Goal: Communication & Community: Answer question/provide support

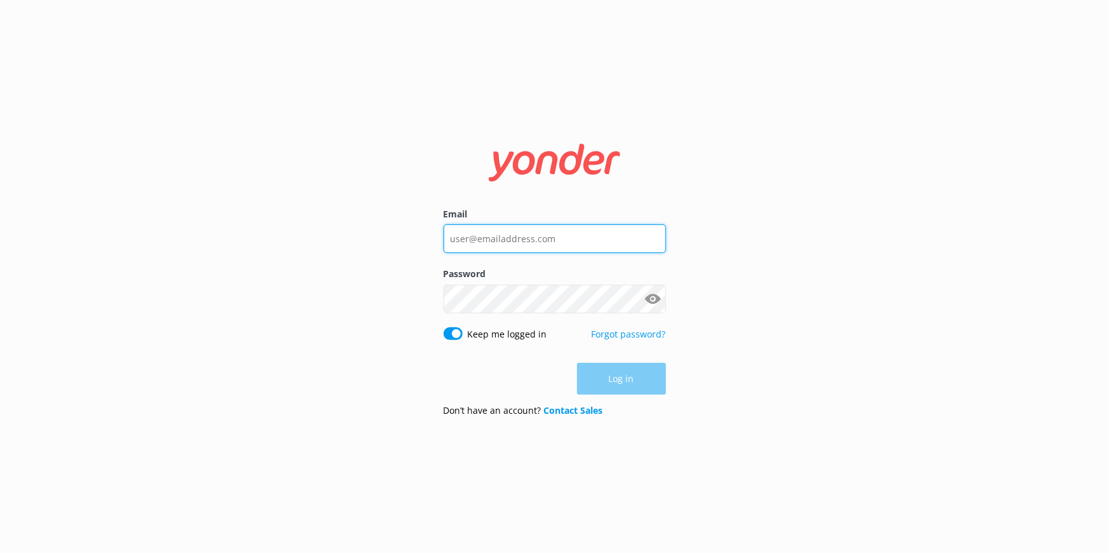
type input "[EMAIL_ADDRESS][DOMAIN_NAME]"
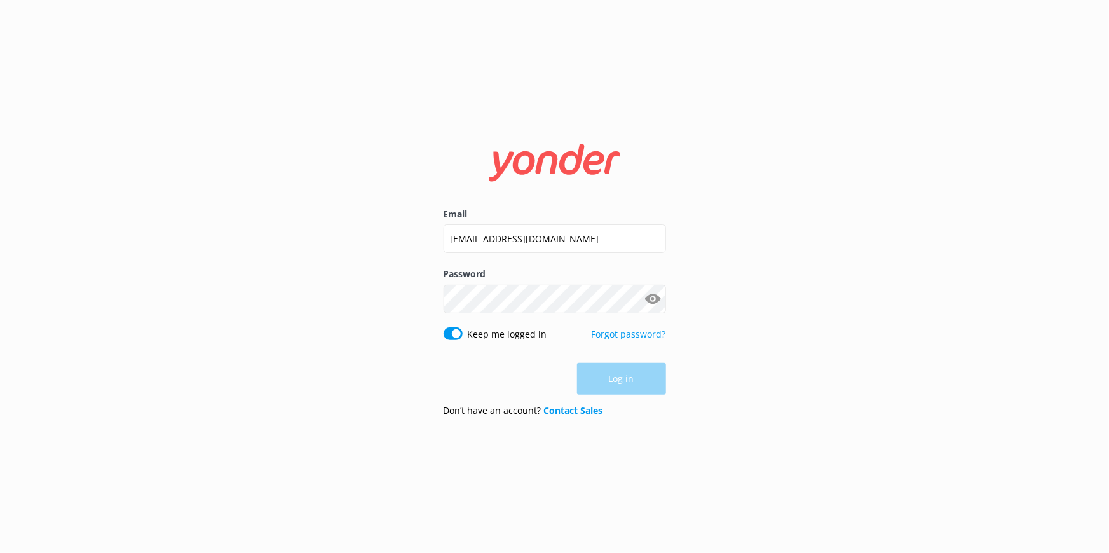
click at [629, 374] on div "Log in" at bounding box center [555, 379] width 222 height 32
click at [598, 376] on button "Log in" at bounding box center [621, 380] width 89 height 32
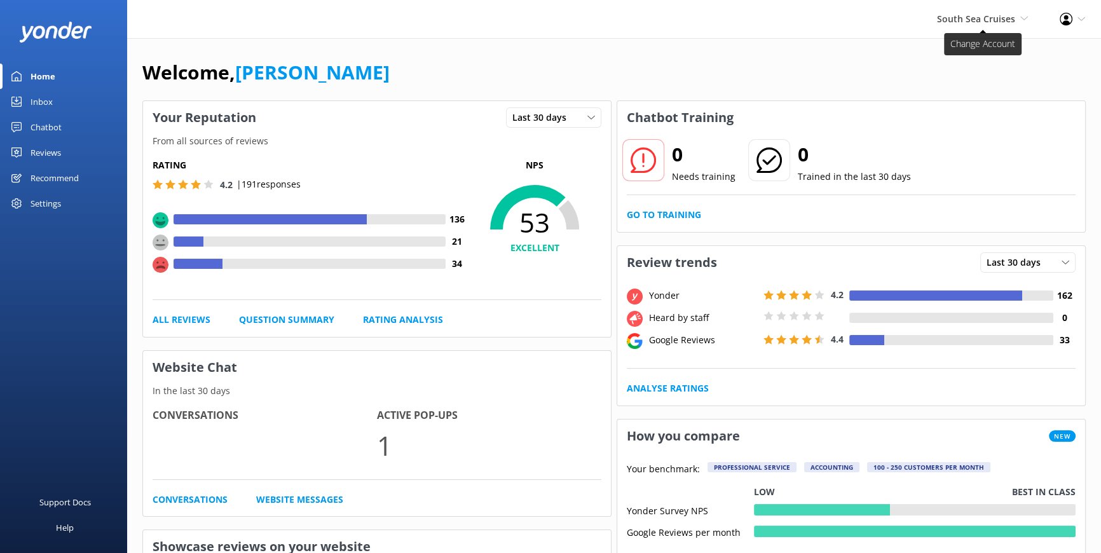
click at [1014, 17] on span "South Sea Cruises" at bounding box center [976, 19] width 78 height 12
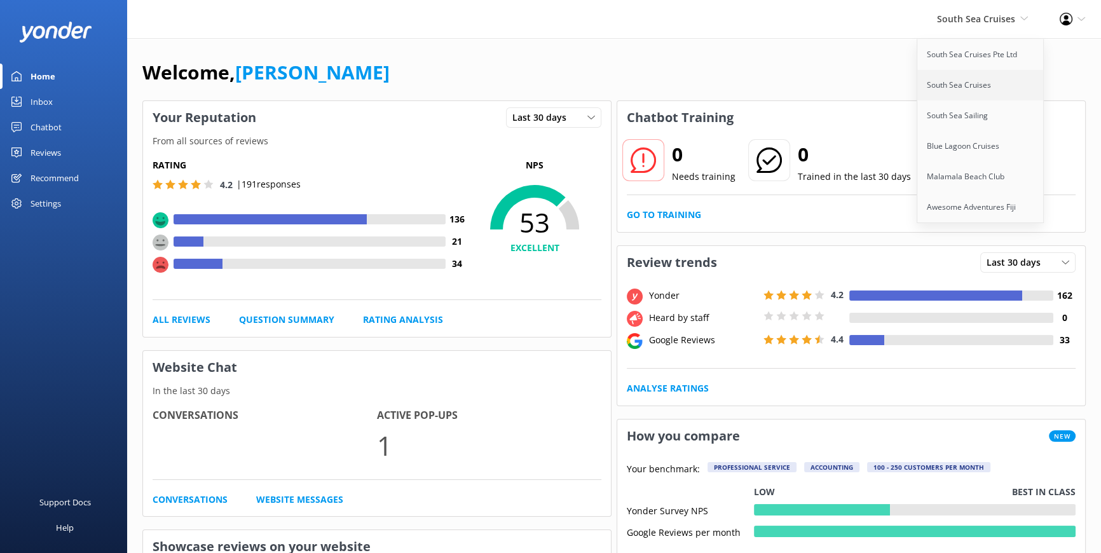
click at [958, 83] on link "South Sea Cruises" at bounding box center [980, 85] width 127 height 31
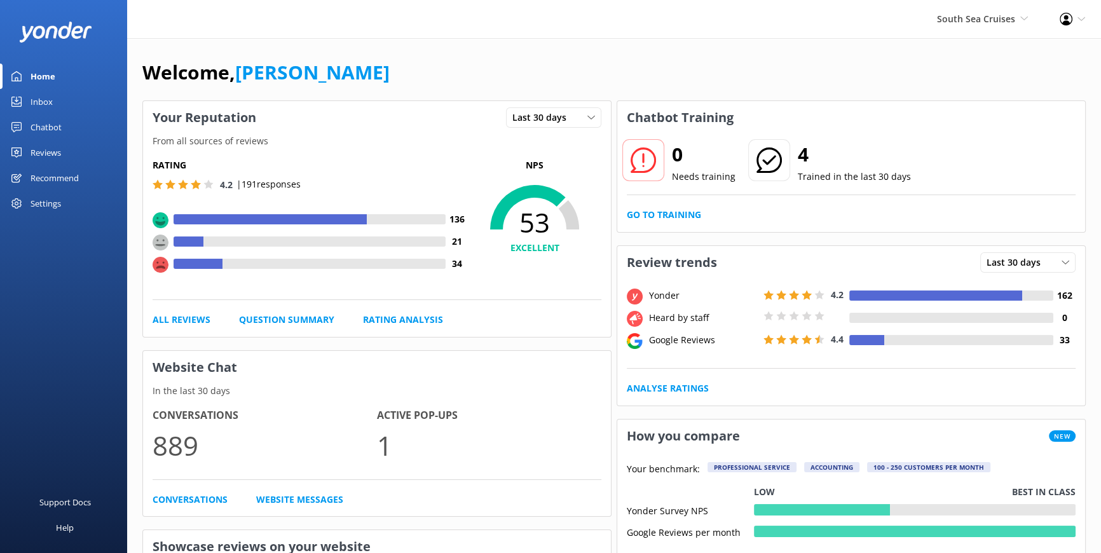
click at [48, 151] on div "Reviews" at bounding box center [46, 152] width 31 height 25
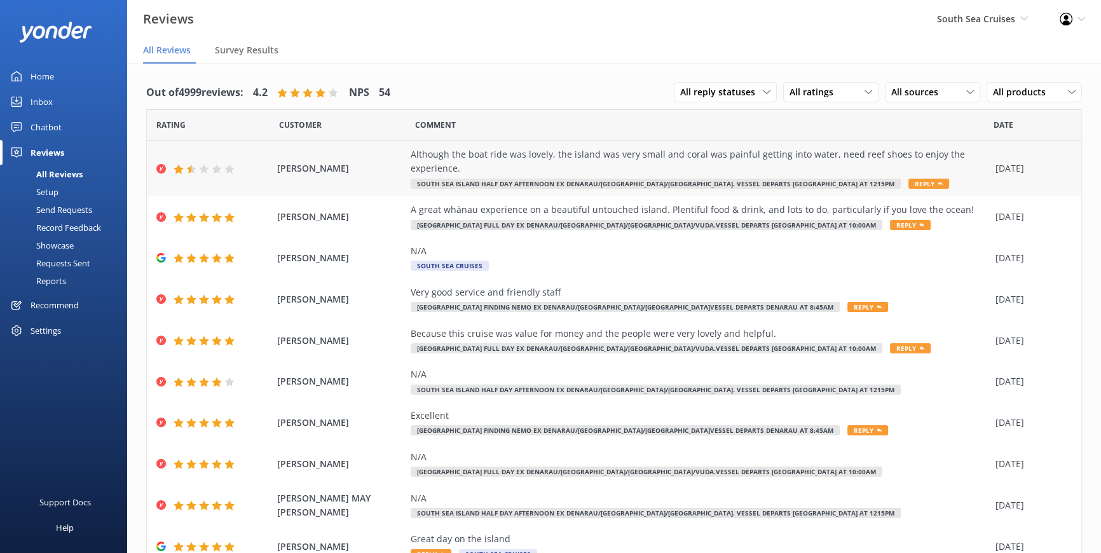
click at [587, 152] on div "Although the boat ride was lovely, the island was very small and coral was pain…" at bounding box center [700, 161] width 578 height 29
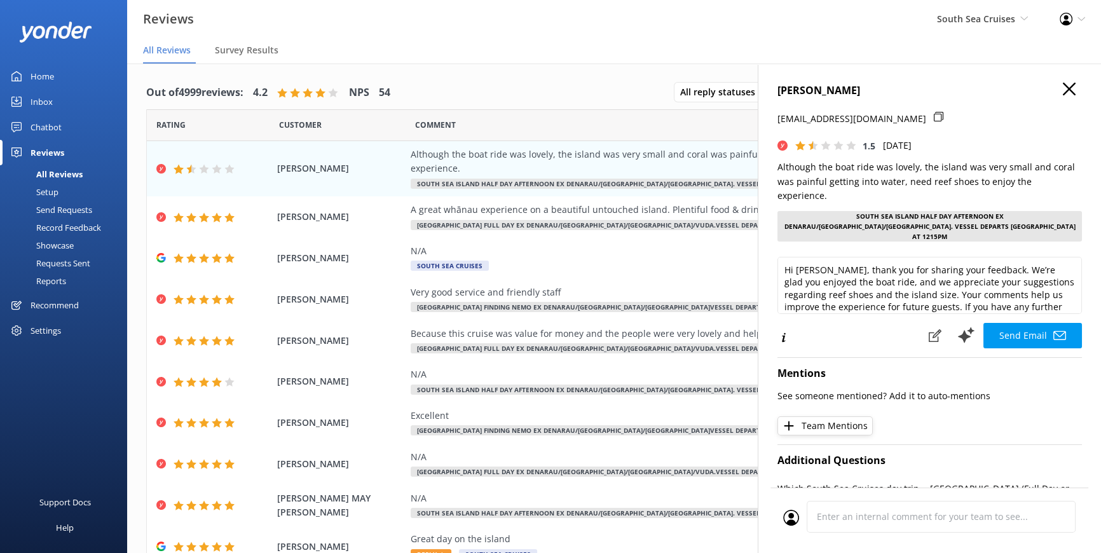
click at [827, 322] on div "Send Email" at bounding box center [929, 335] width 304 height 27
click at [915, 259] on textarea "Hi [PERSON_NAME], thank you for sharing your feedback. We’re glad you enjoyed t…" at bounding box center [929, 285] width 304 height 57
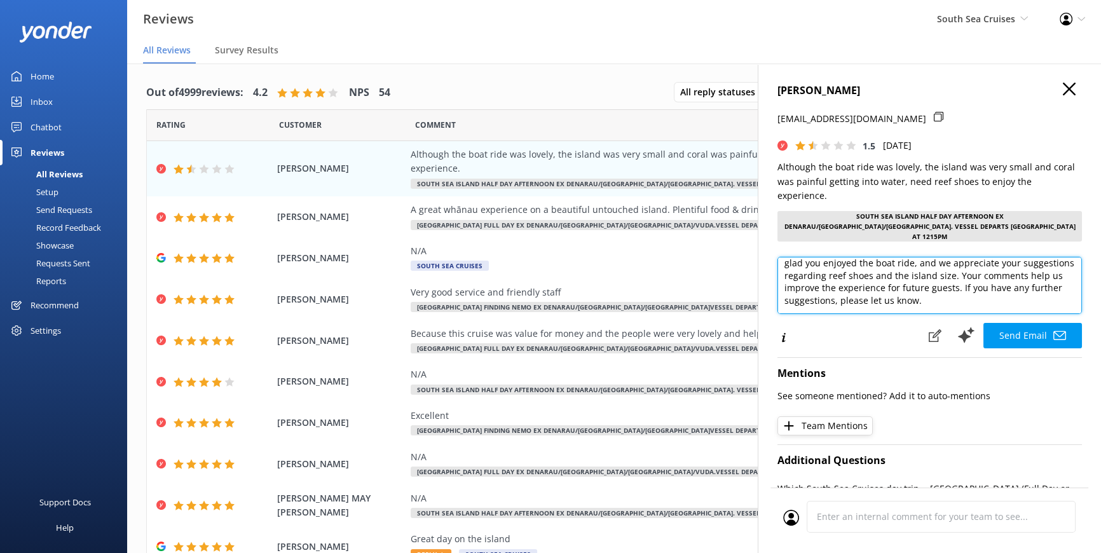
drag, startPoint x: 782, startPoint y: 242, endPoint x: 1089, endPoint y: 305, distance: 313.5
click at [1089, 305] on div "[PERSON_NAME] [PERSON_NAME][EMAIL_ADDRESS][DOMAIN_NAME] 1.5 [DATE] Although the…" at bounding box center [929, 340] width 343 height 553
paste textarea "[PERSON_NAME] [PERSON_NAME], Thank you for sharing your feedback with us. We’re…"
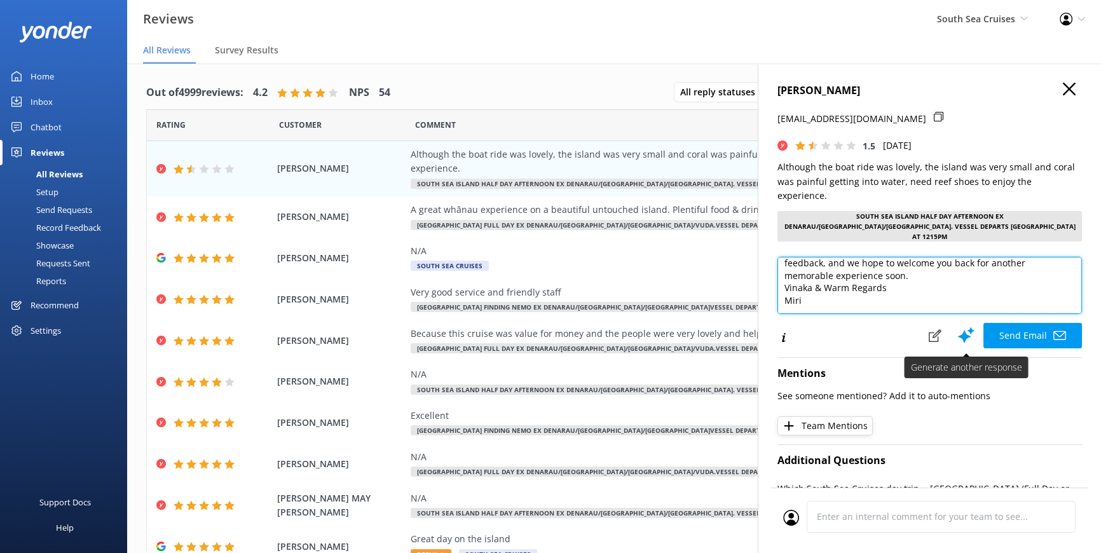
type textarea "[PERSON_NAME] [PERSON_NAME], Thank you for sharing your feedback with us. We’re…"
click at [999, 323] on button "Send Email" at bounding box center [1032, 335] width 99 height 25
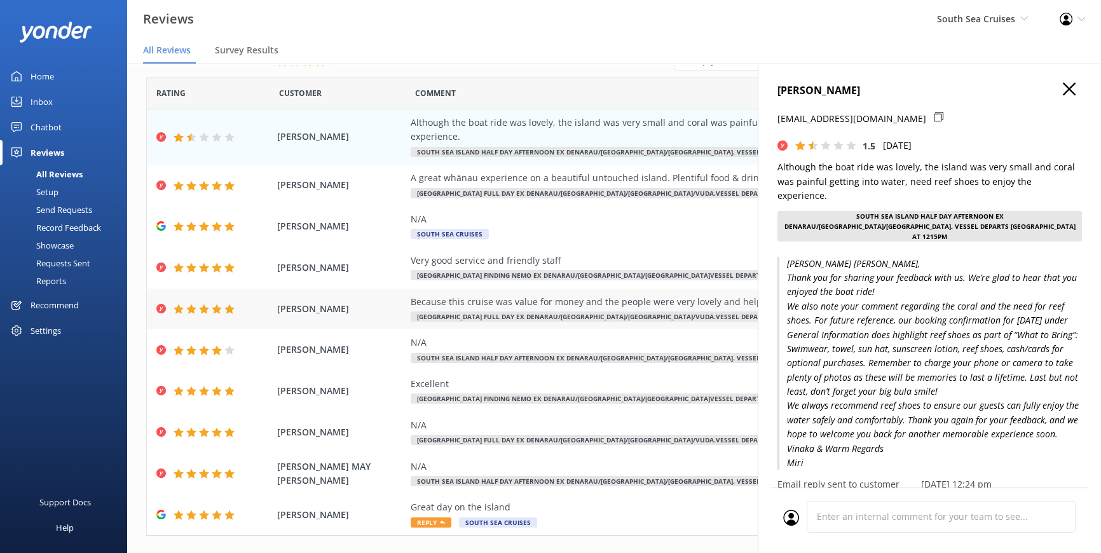
scroll to position [56, 0]
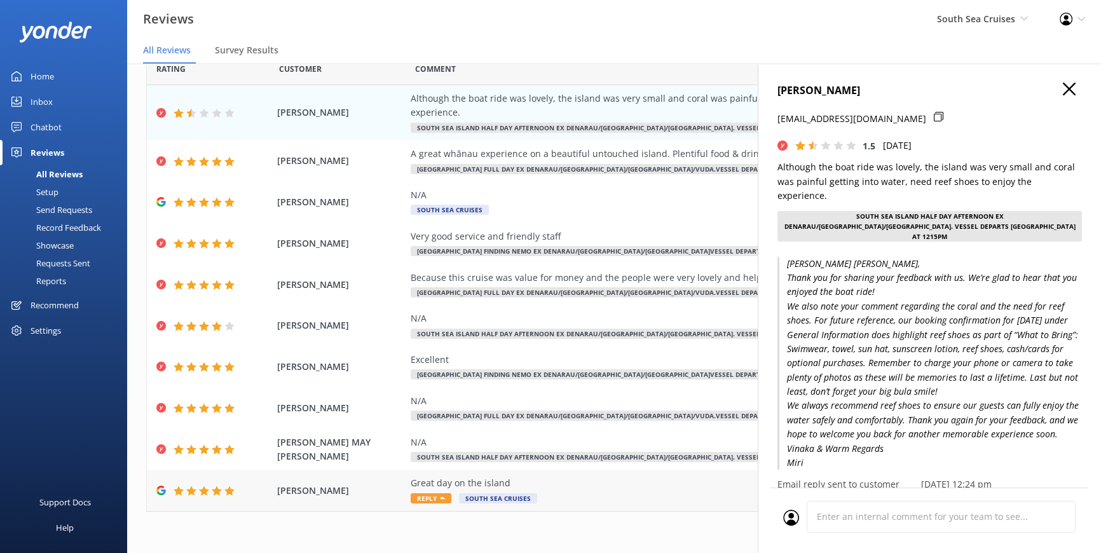
click at [429, 496] on span "Reply" at bounding box center [431, 498] width 41 height 10
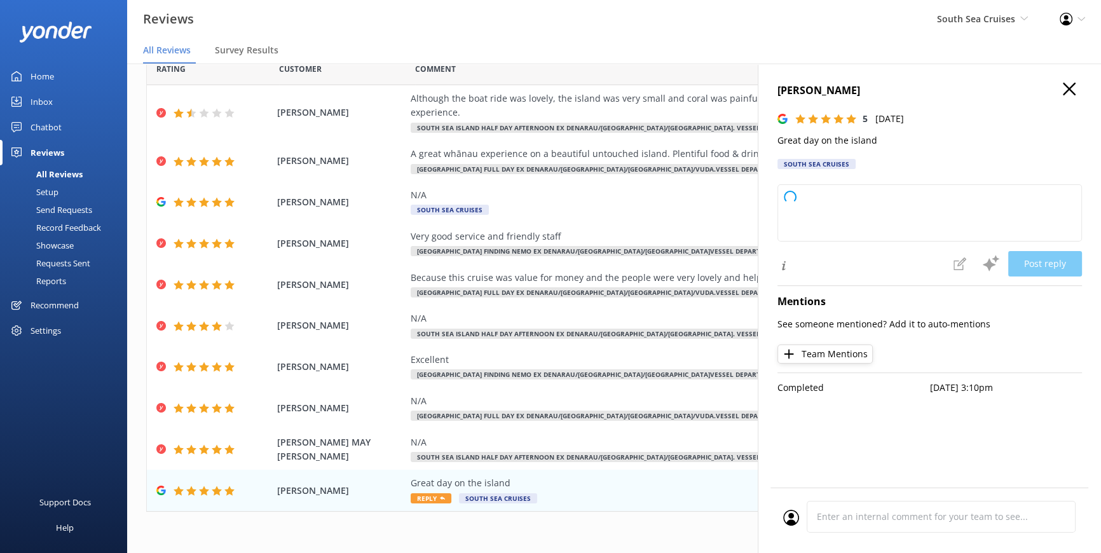
type textarea "Thank you so much for your wonderful review! We're delighted to hear you had a …"
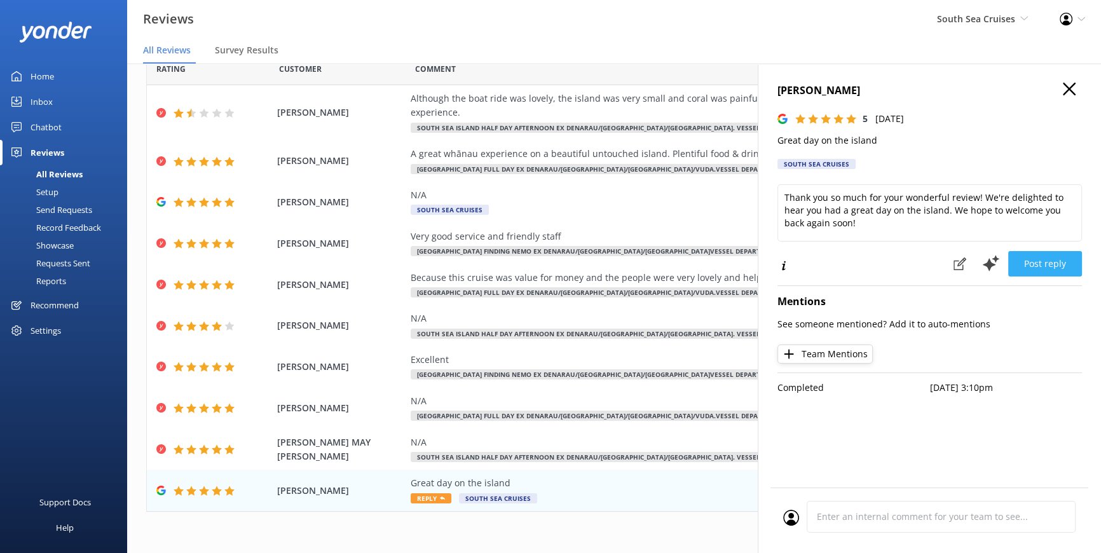
click at [1037, 265] on button "Post reply" at bounding box center [1045, 263] width 74 height 25
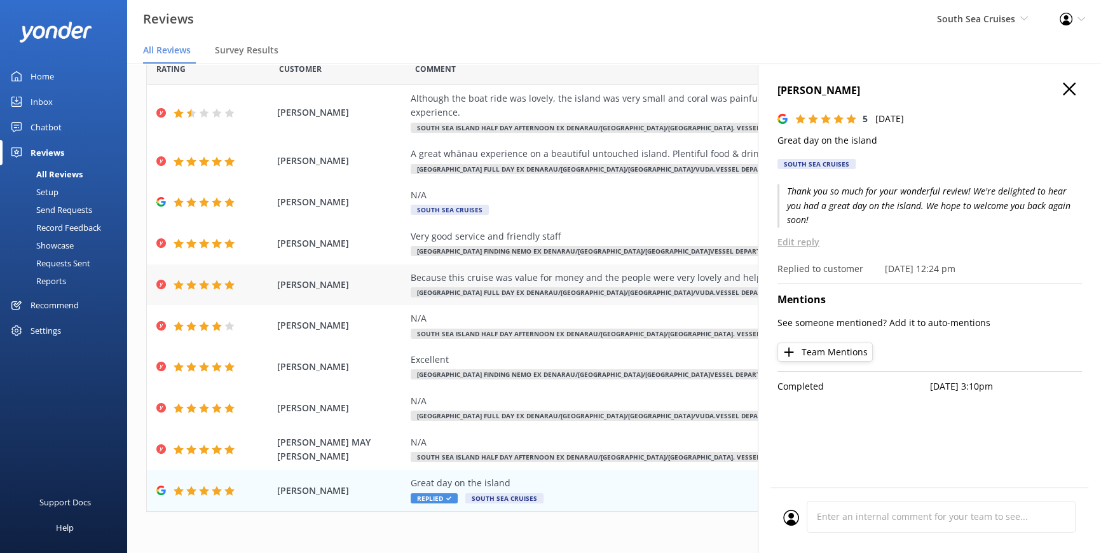
click at [565, 273] on div "Because this cruise was value for money and the people were very lovely and hel…" at bounding box center [700, 278] width 578 height 14
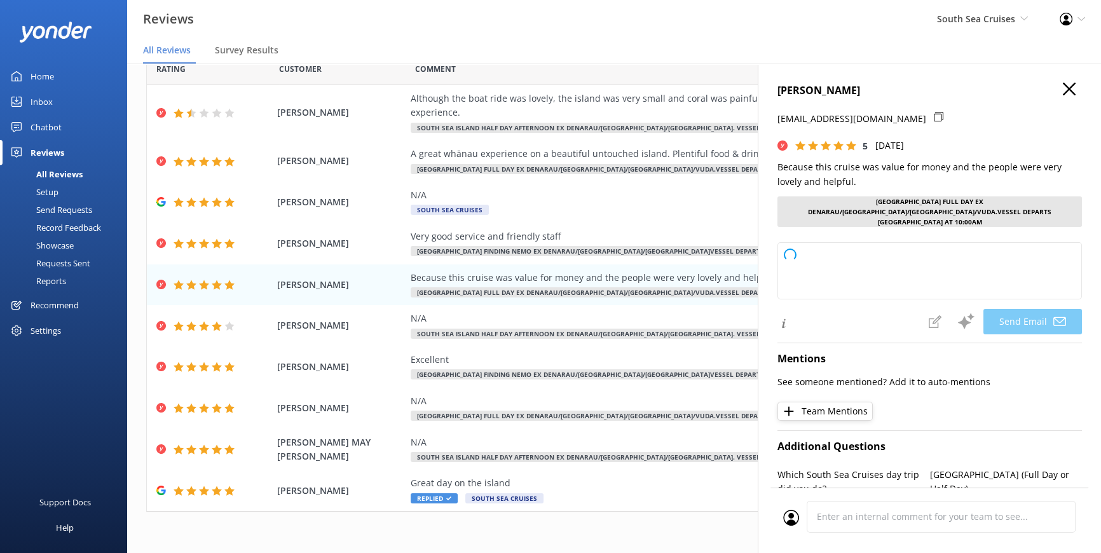
type textarea "Thank you so much, [PERSON_NAME]! We're delighted to hear you enjoyed your crui…"
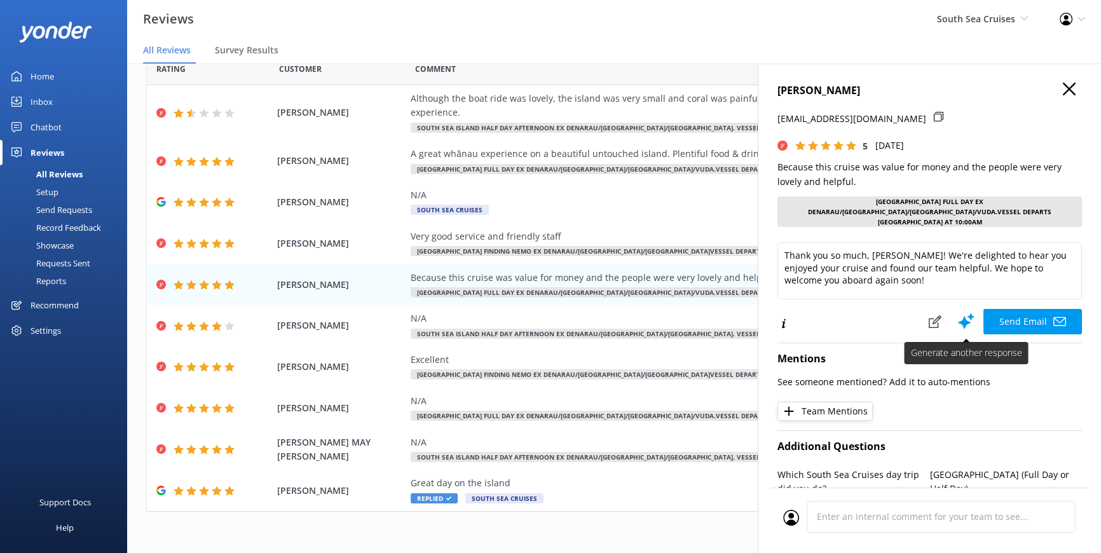
click at [993, 309] on button "Send Email" at bounding box center [1032, 321] width 99 height 25
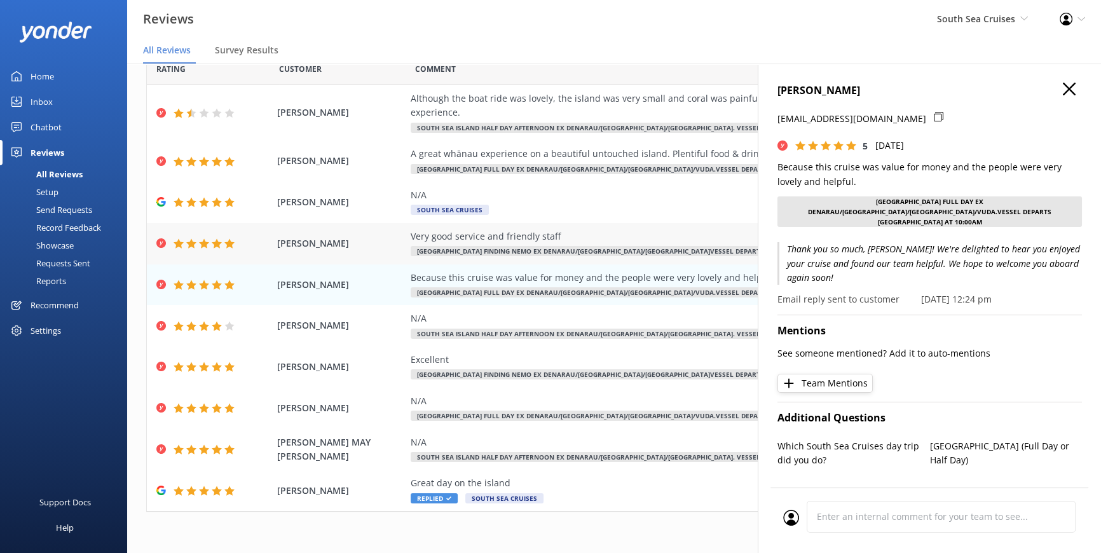
click at [540, 239] on div "Very good service and friendly staff" at bounding box center [700, 236] width 578 height 14
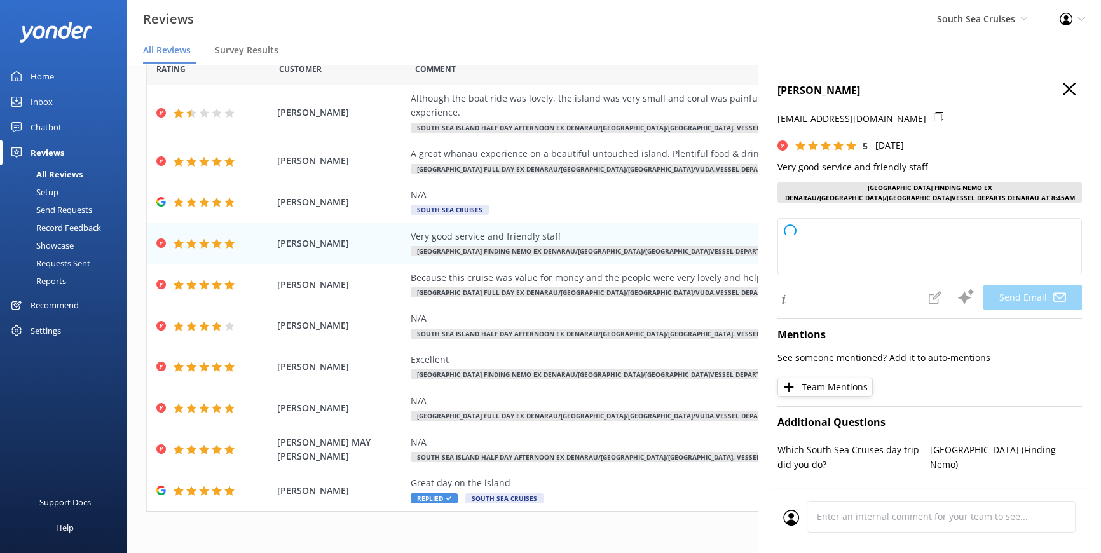
type textarea "Thank you so much, [PERSON_NAME]! We're delighted to hear you enjoyed our servi…"
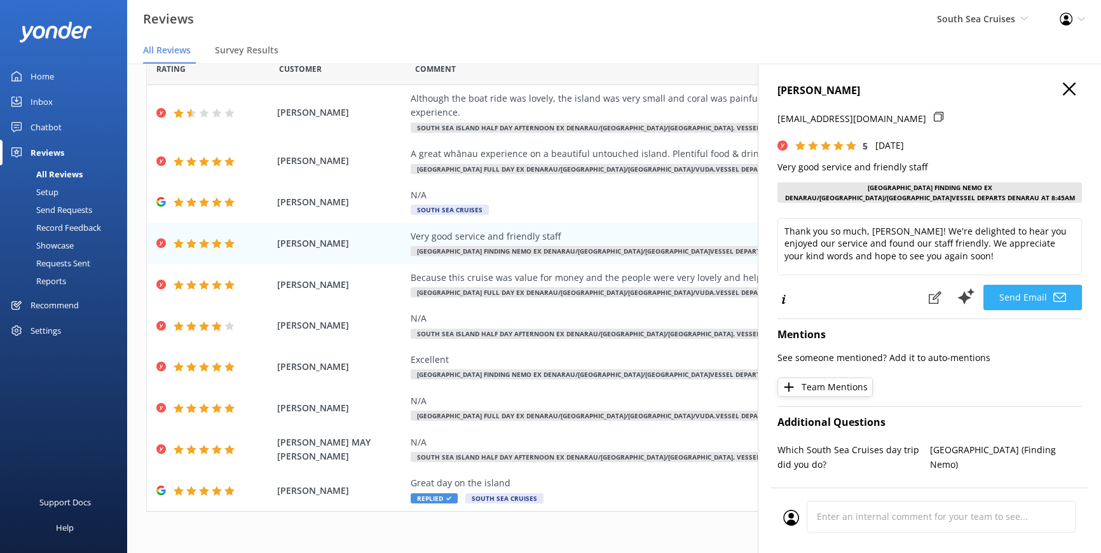
click at [1026, 294] on button "Send Email" at bounding box center [1032, 297] width 99 height 25
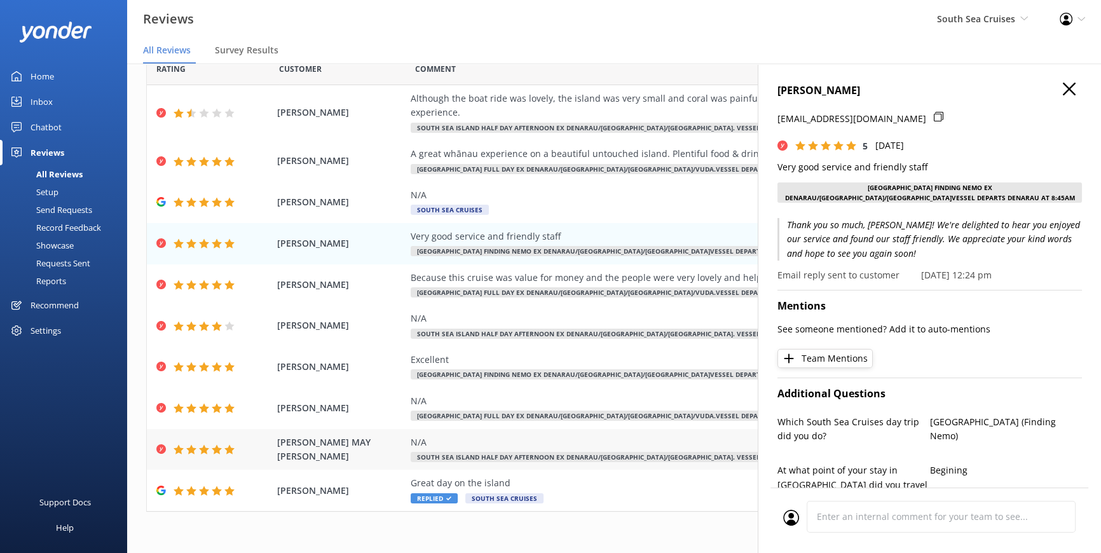
scroll to position [25, 0]
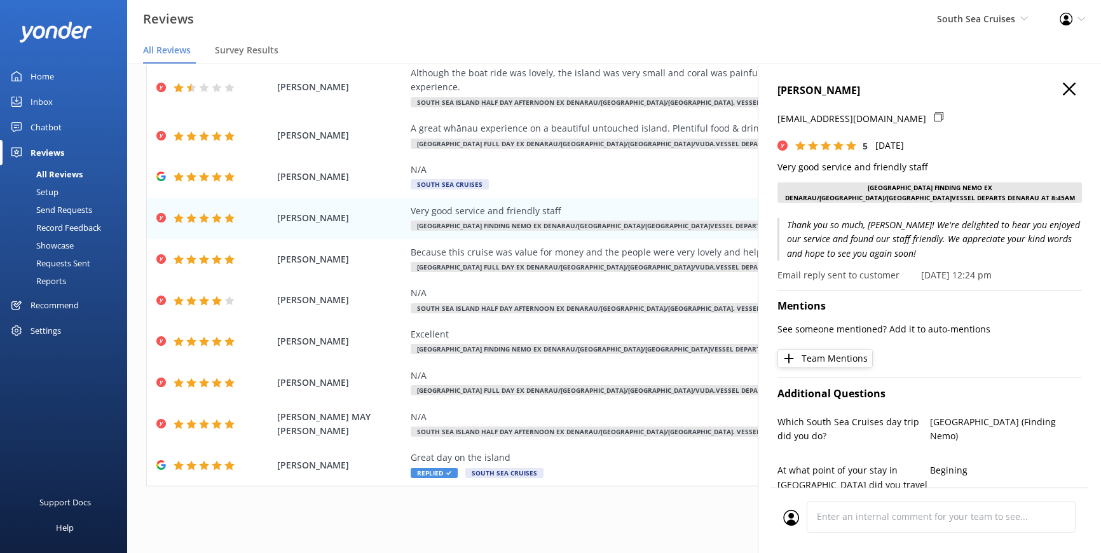
click at [1063, 85] on icon "button" at bounding box center [1069, 89] width 13 height 13
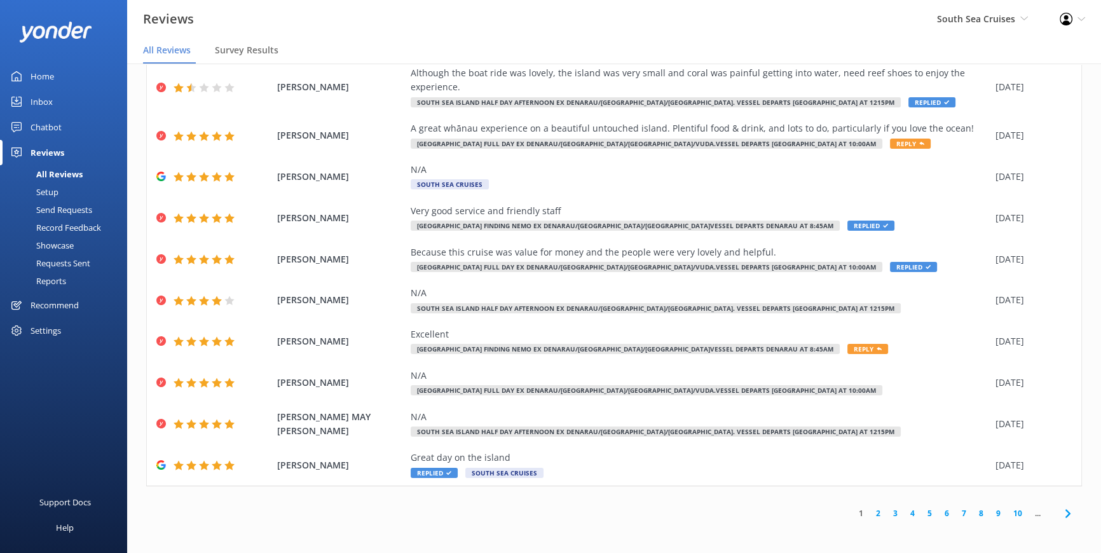
click at [871, 514] on link "2" at bounding box center [877, 513] width 17 height 12
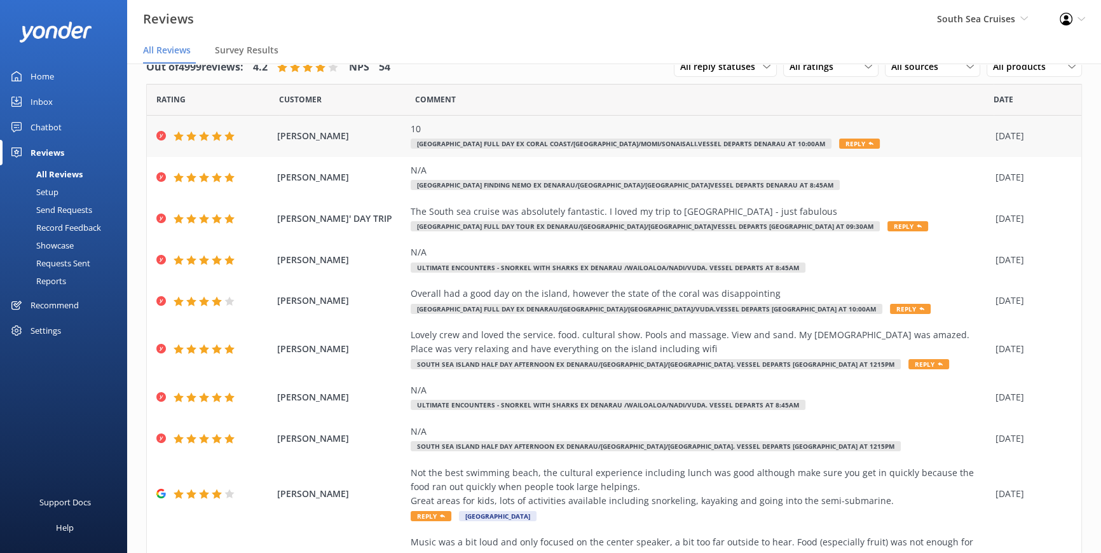
click at [803, 135] on div "10 [GEOGRAPHIC_DATA] Full Day ex Coral Coast/[GEOGRAPHIC_DATA]/Momi/Sonaisali.V…" at bounding box center [700, 136] width 578 height 29
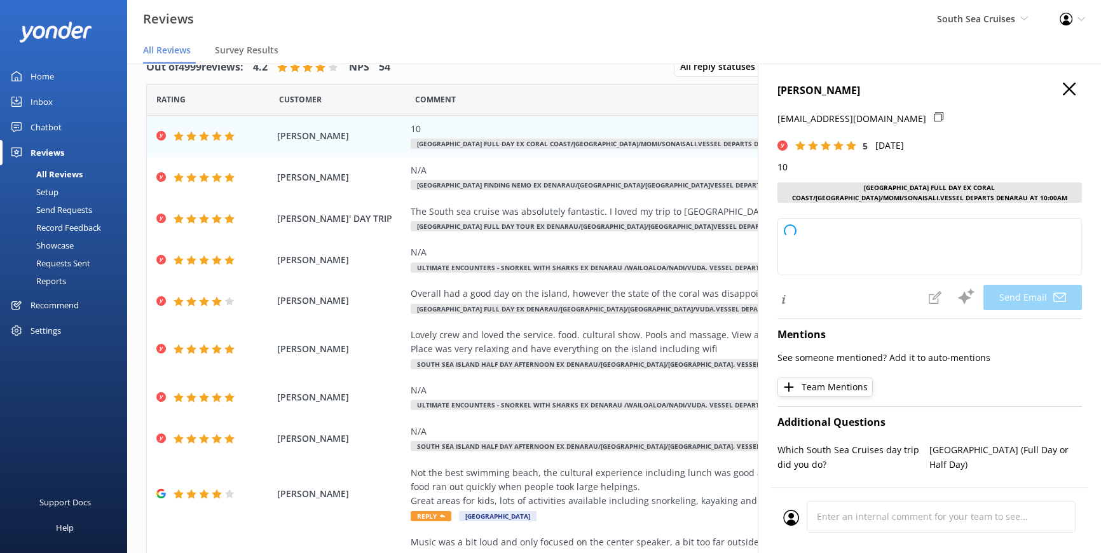
type textarea "Thank you so much for your perfect rating, [PERSON_NAME]! We appreciate your su…"
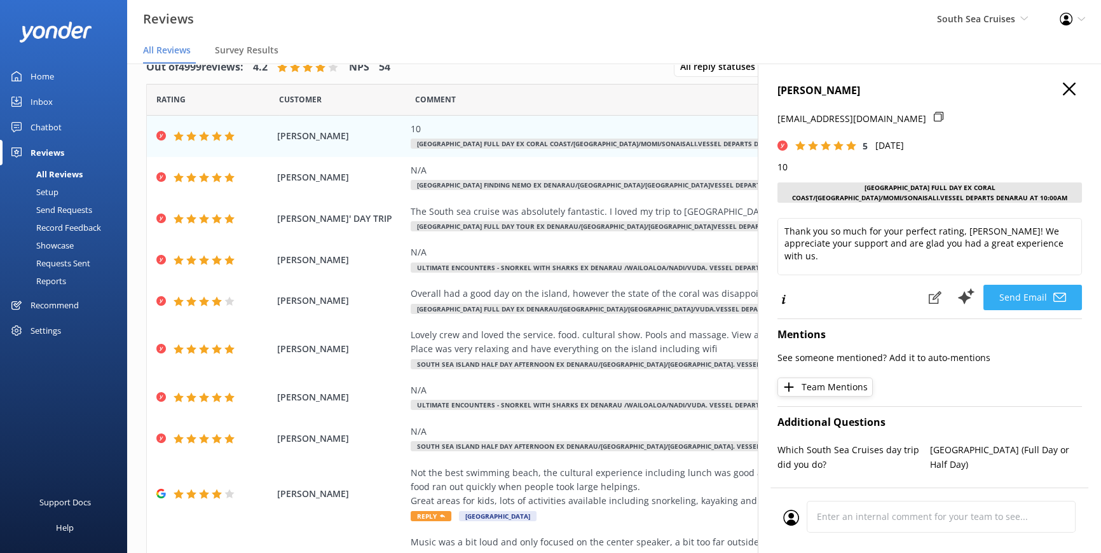
click at [1021, 296] on button "Send Email" at bounding box center [1032, 297] width 99 height 25
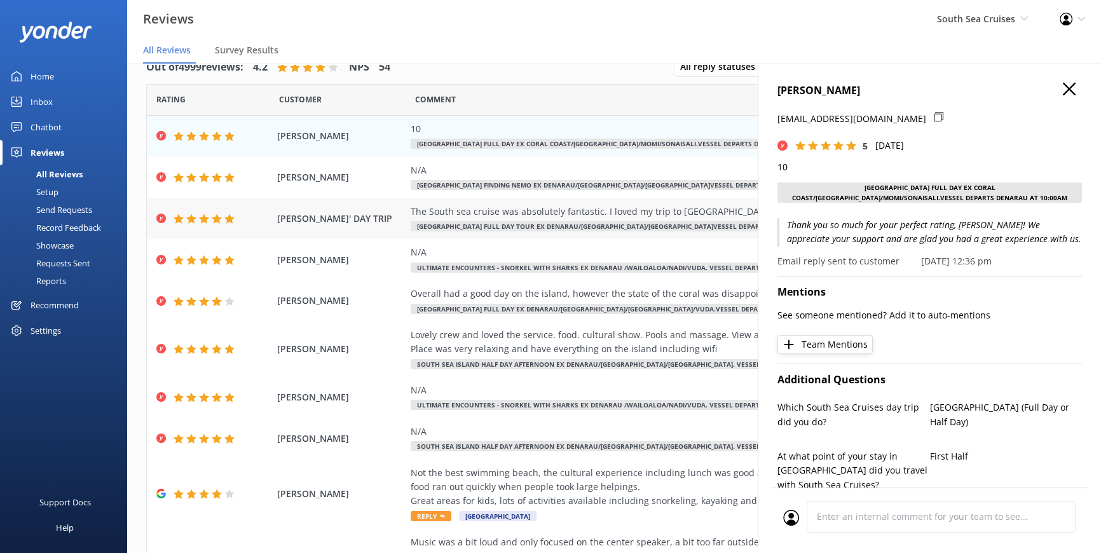
click at [532, 208] on div "The South sea cruise was absolutely fantastic. I loved my trip to [GEOGRAPHIC_D…" at bounding box center [700, 212] width 578 height 14
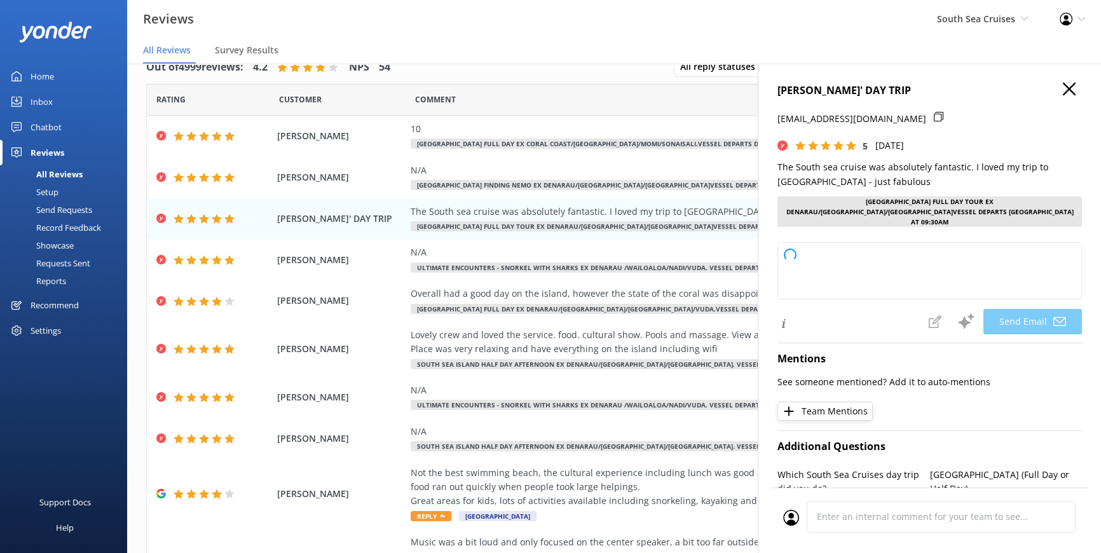
type textarea "Thank you so much, [PERSON_NAME], for your wonderful review! We're thrilled to …"
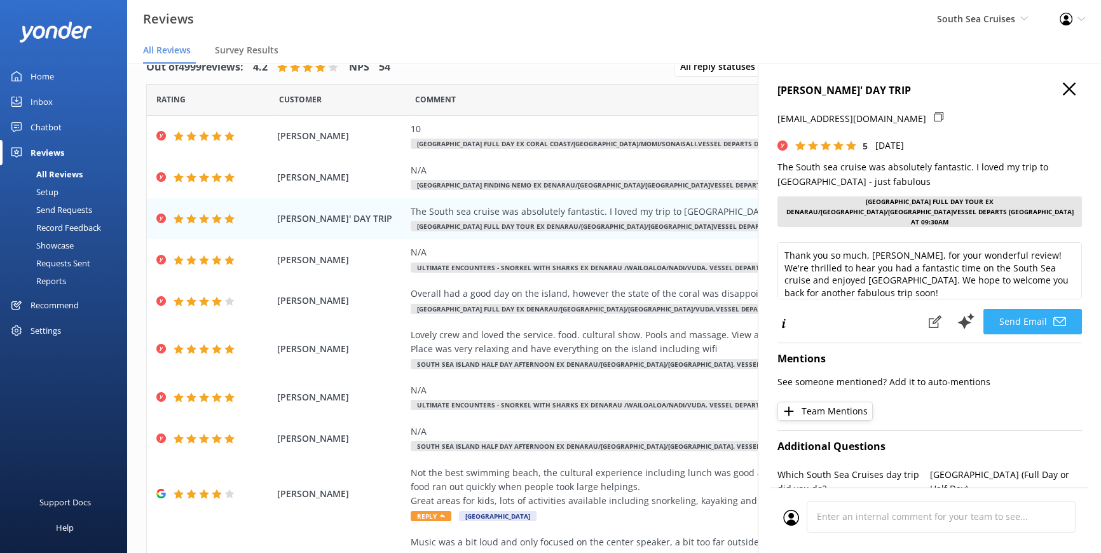
click at [1018, 310] on button "Send Email" at bounding box center [1032, 321] width 99 height 25
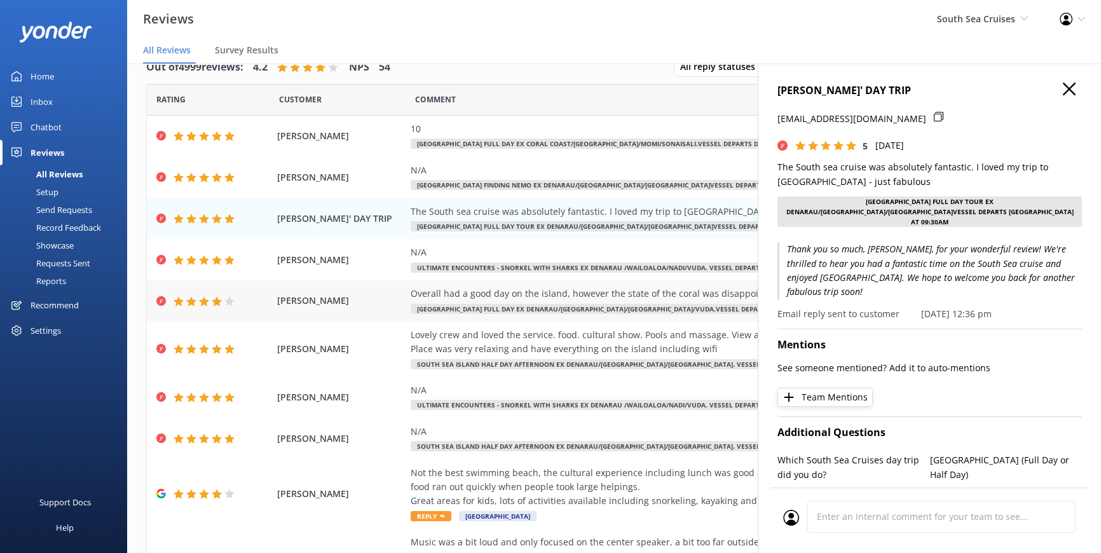
click at [545, 287] on div "Overall had a good day on the island, however the state of the coral was disapp…" at bounding box center [700, 294] width 578 height 14
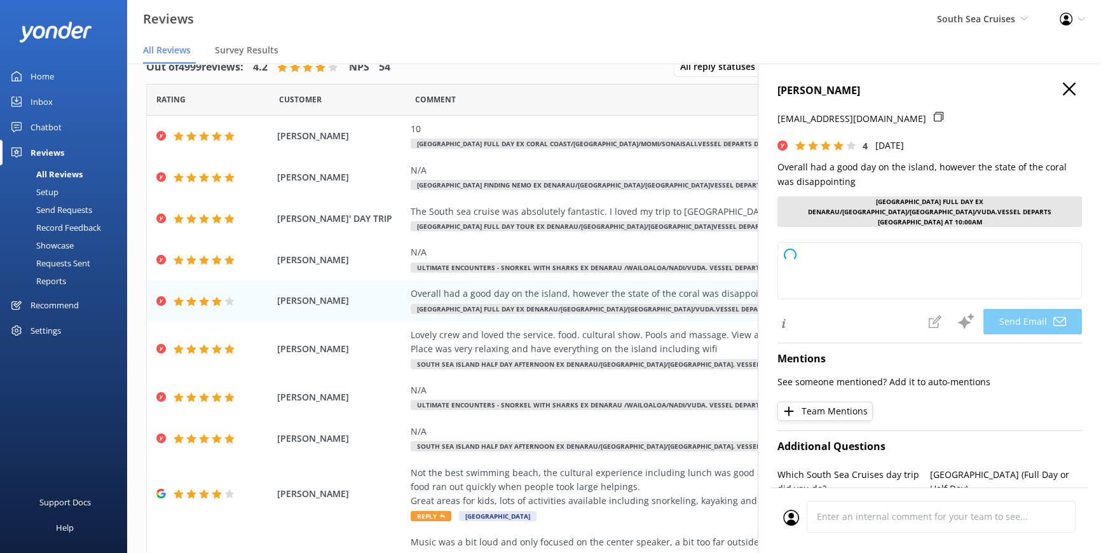
type textarea "Thank you for your feedback, [PERSON_NAME]! We're glad you enjoyed your day on …"
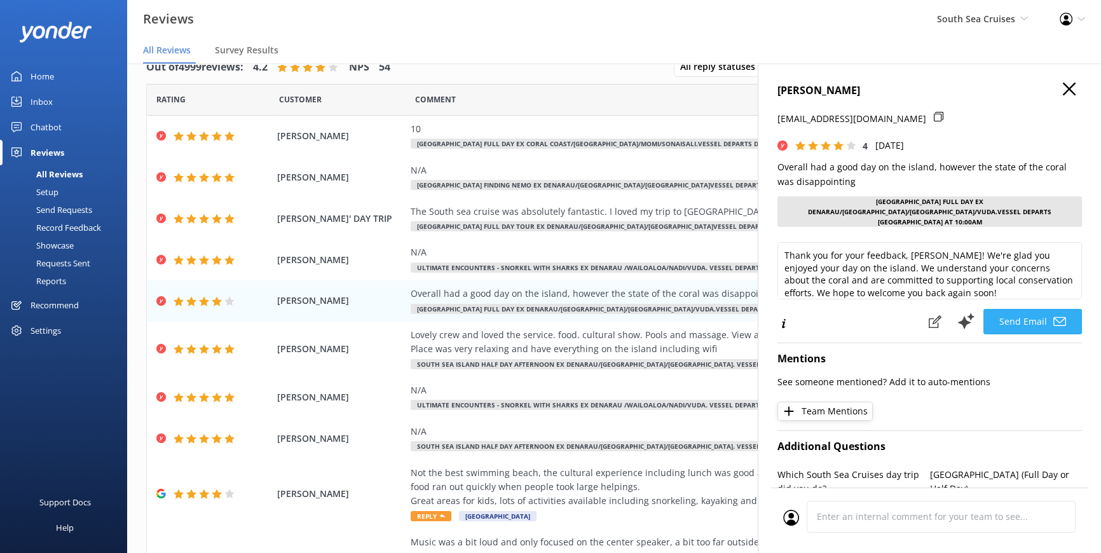
click at [1038, 315] on button "Send Email" at bounding box center [1032, 321] width 99 height 25
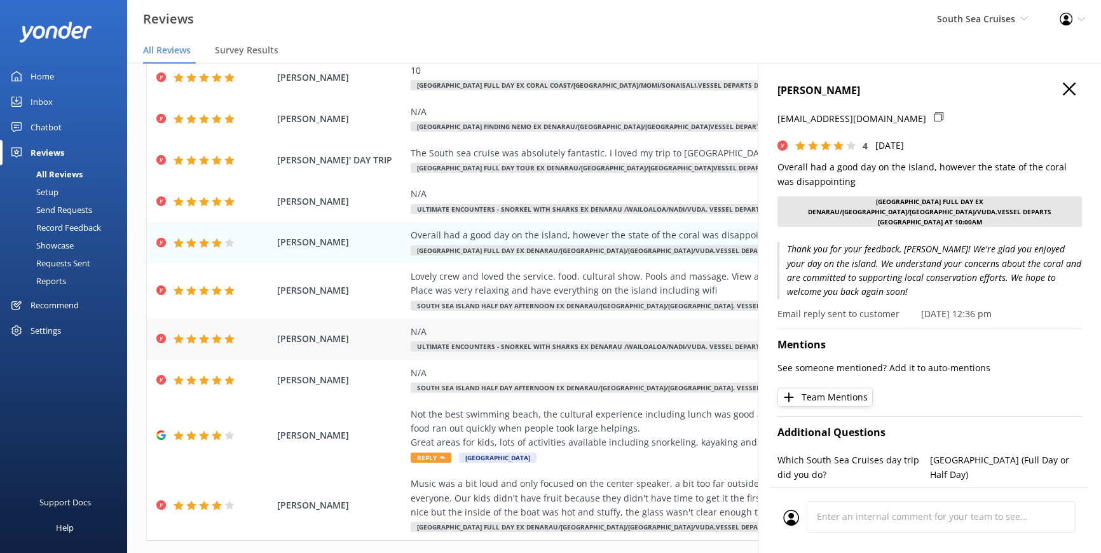
scroll to position [113, 0]
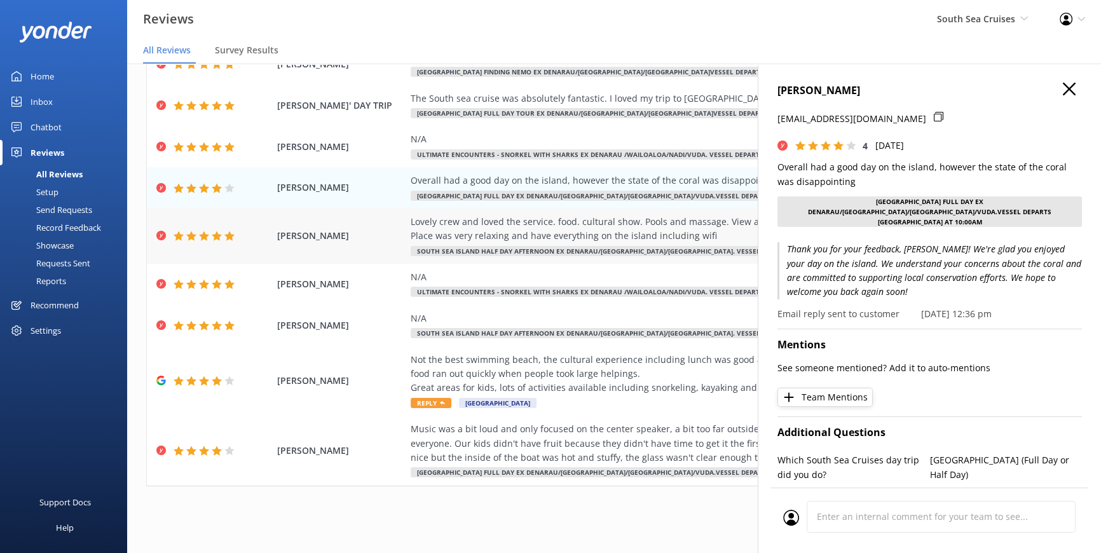
click at [634, 226] on div "Lovely crew and loved the service. food. cultural show. Pools and massage. View…" at bounding box center [700, 229] width 578 height 29
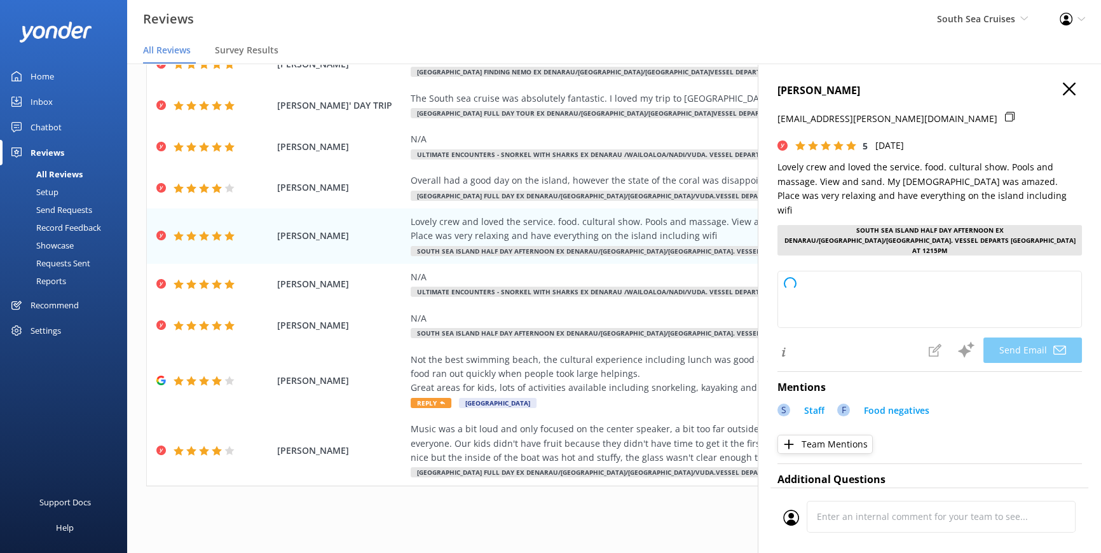
type textarea "Thank you so much for your wonderful review, [PERSON_NAME]! We're delighted to …"
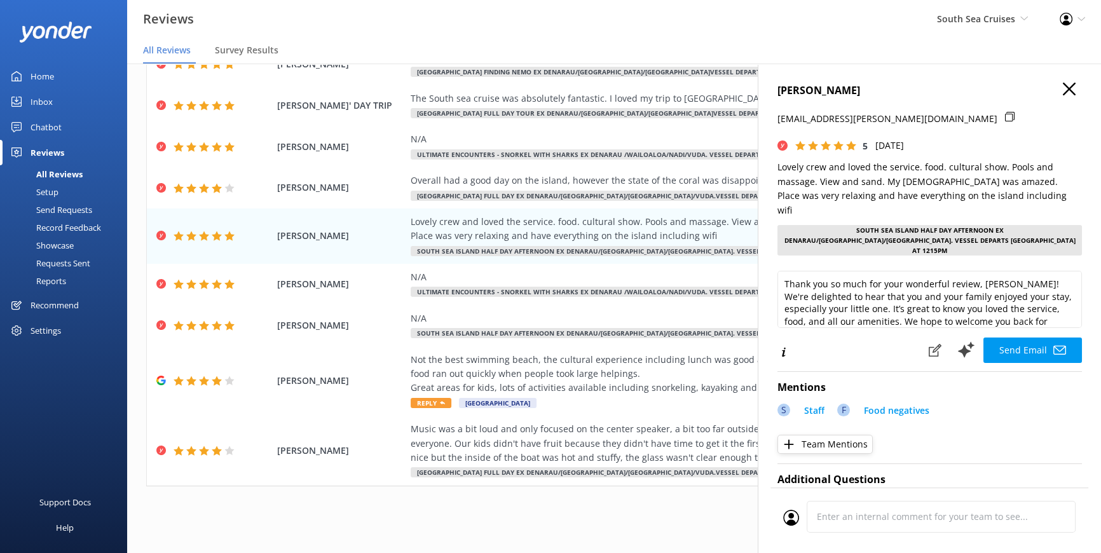
click at [1021, 337] on button "Send Email" at bounding box center [1032, 349] width 99 height 25
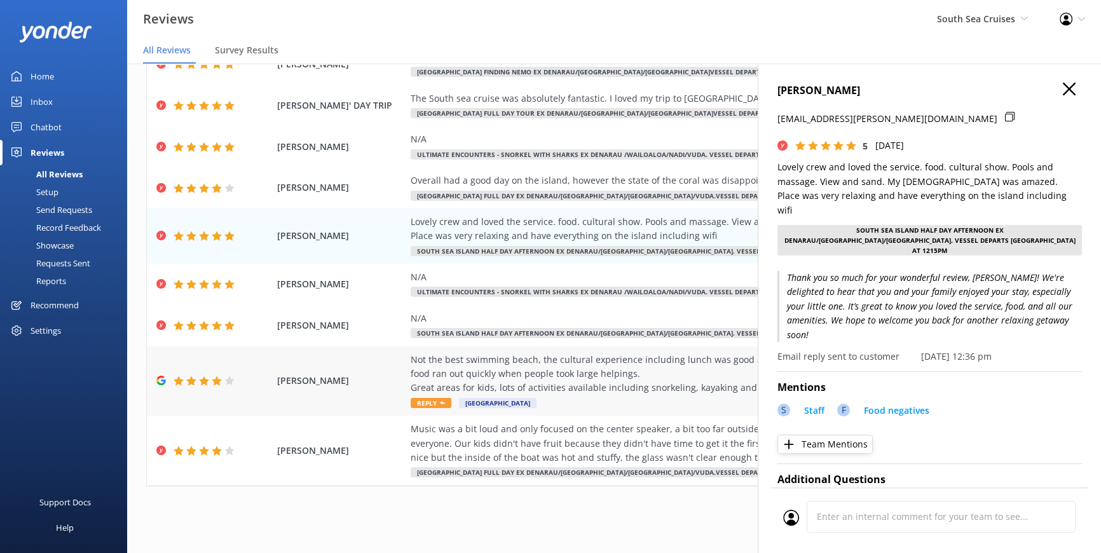
click at [616, 375] on div "Not the best swimming beach, the cultural experience including lunch was good a…" at bounding box center [700, 374] width 578 height 43
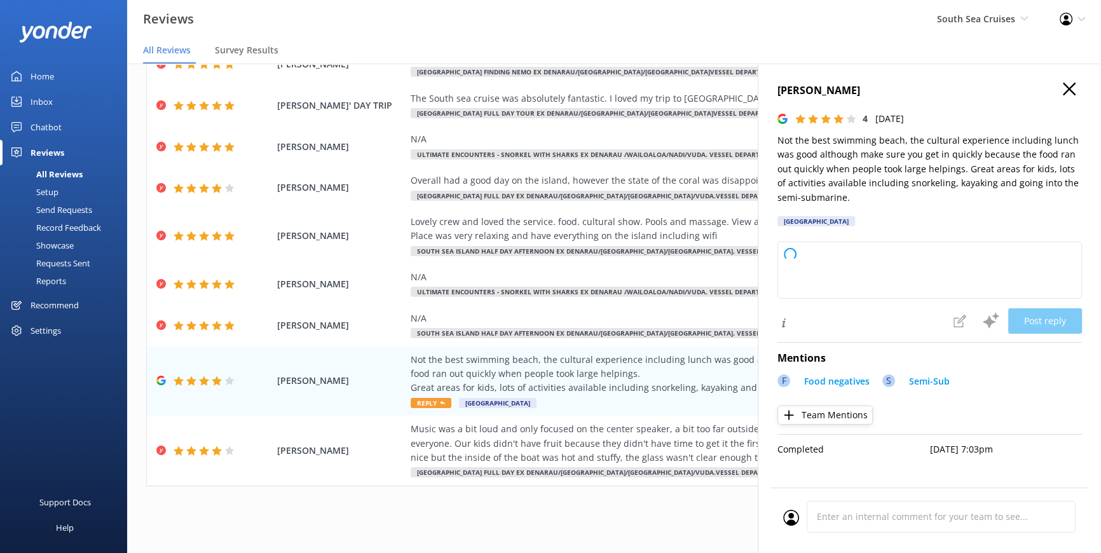
type textarea "Thank you for your feedback! We're glad you enjoyed the cultural experience and…"
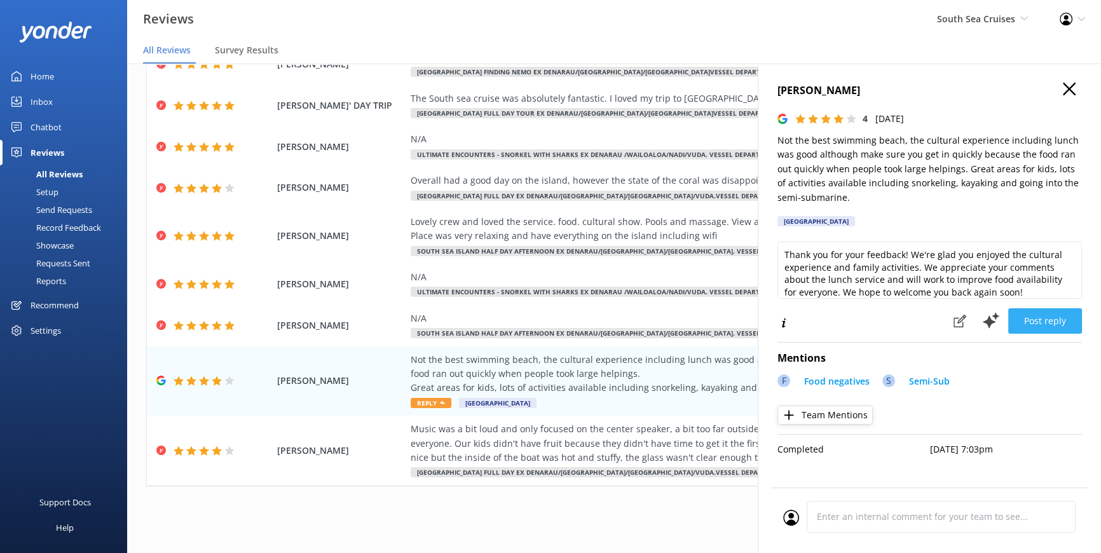
click at [1037, 320] on button "Post reply" at bounding box center [1045, 320] width 74 height 25
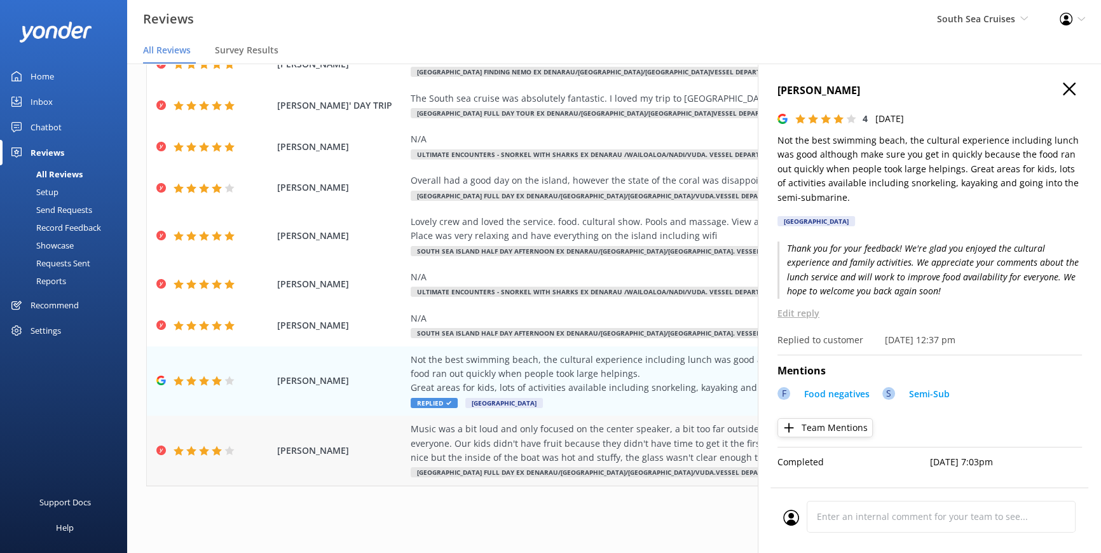
click at [599, 450] on div "Music was a bit loud and only focused on the center speaker, a bit too far outs…" at bounding box center [700, 443] width 578 height 43
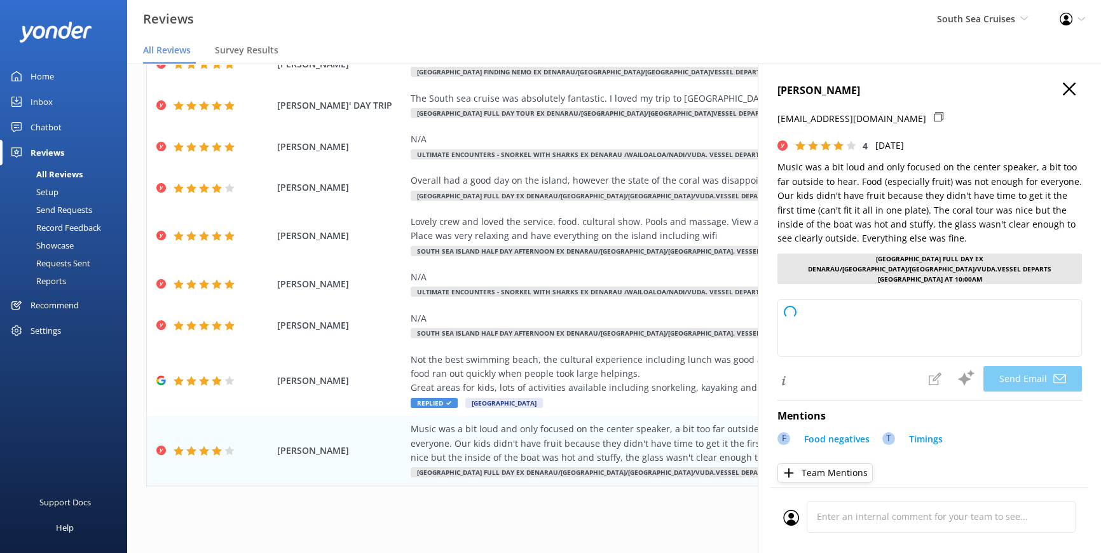
type textarea "Dear Truc, Thank you so much for your detailed feedback and for rating us 4 out…"
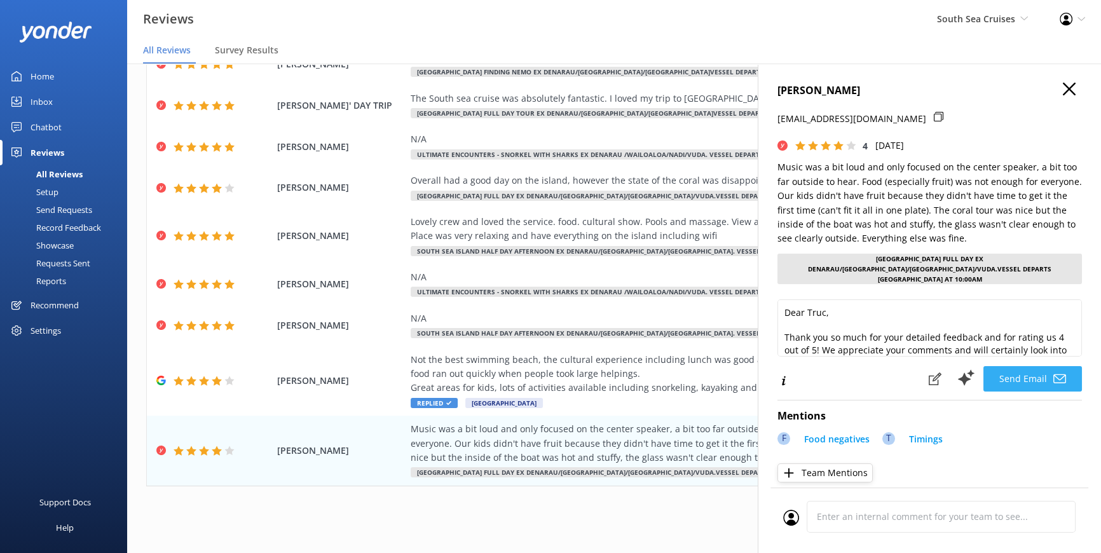
click at [1014, 366] on button "Send Email" at bounding box center [1032, 378] width 99 height 25
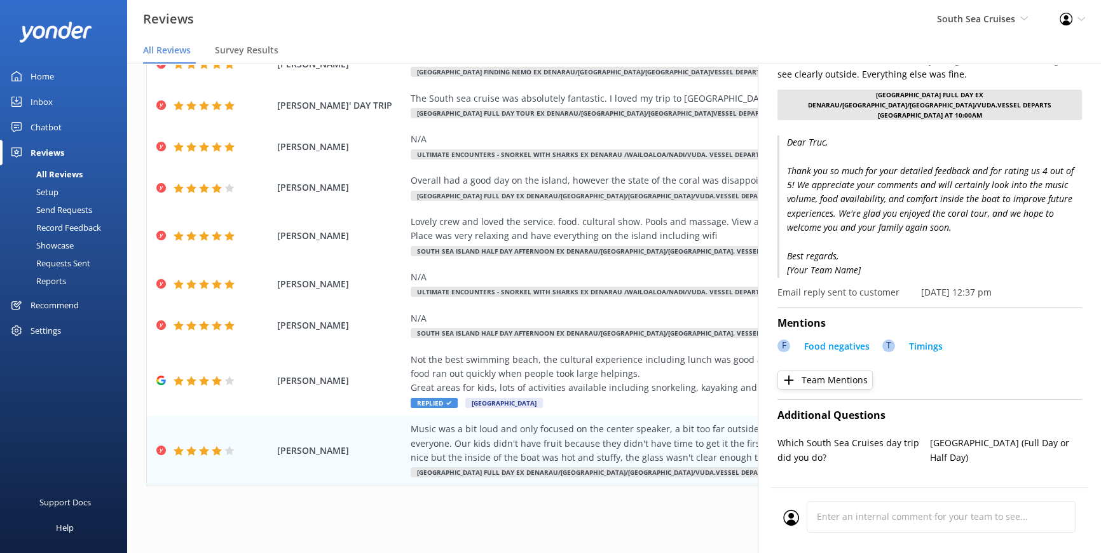
scroll to position [173, 0]
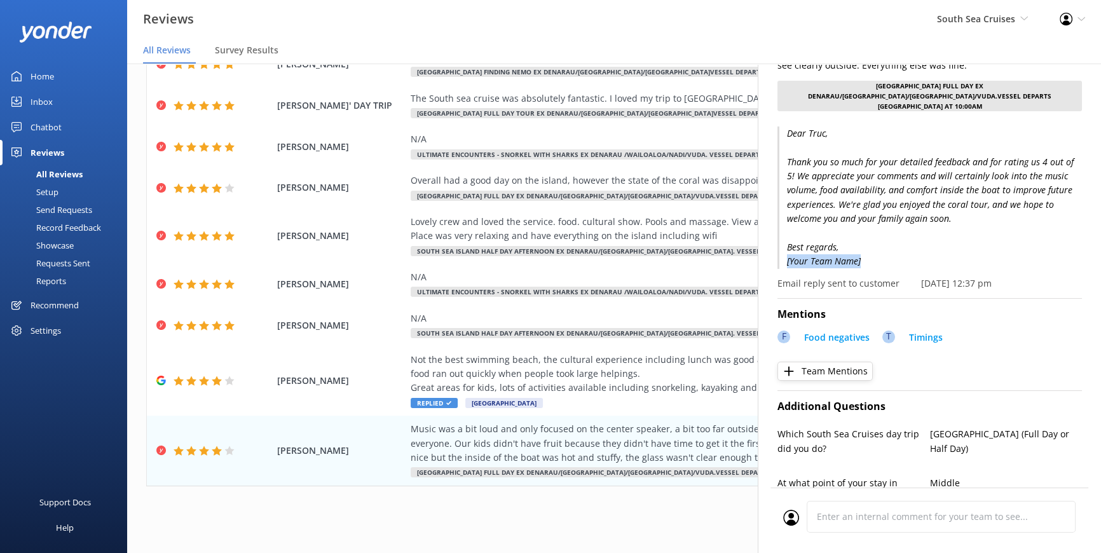
drag, startPoint x: 870, startPoint y: 249, endPoint x: 769, endPoint y: 251, distance: 101.1
click at [769, 251] on div "[PERSON_NAME] [PERSON_NAME][EMAIL_ADDRESS][DOMAIN_NAME] 4 [DATE] Music was a bi…" at bounding box center [929, 340] width 343 height 553
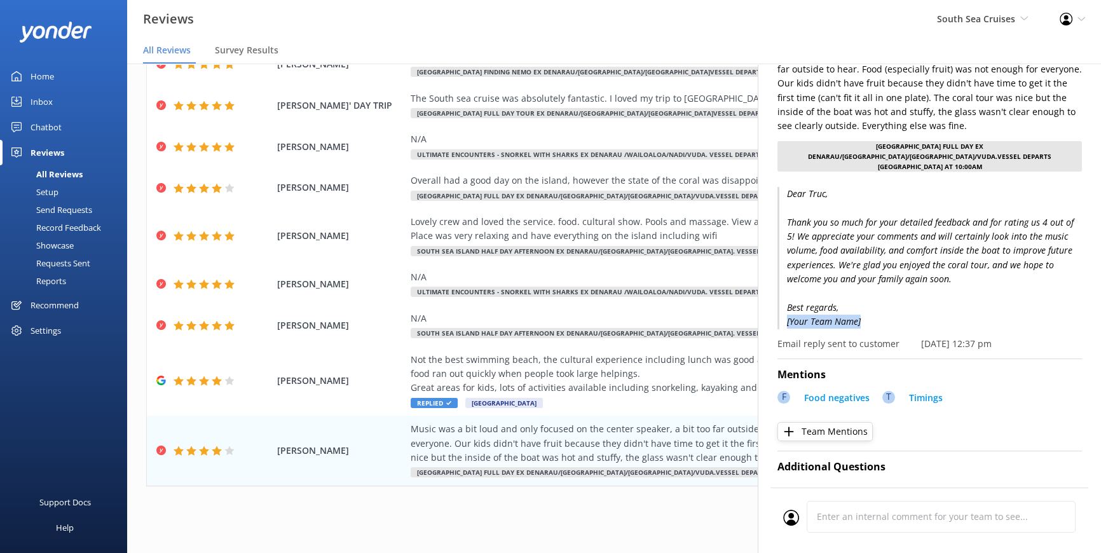
scroll to position [231, 0]
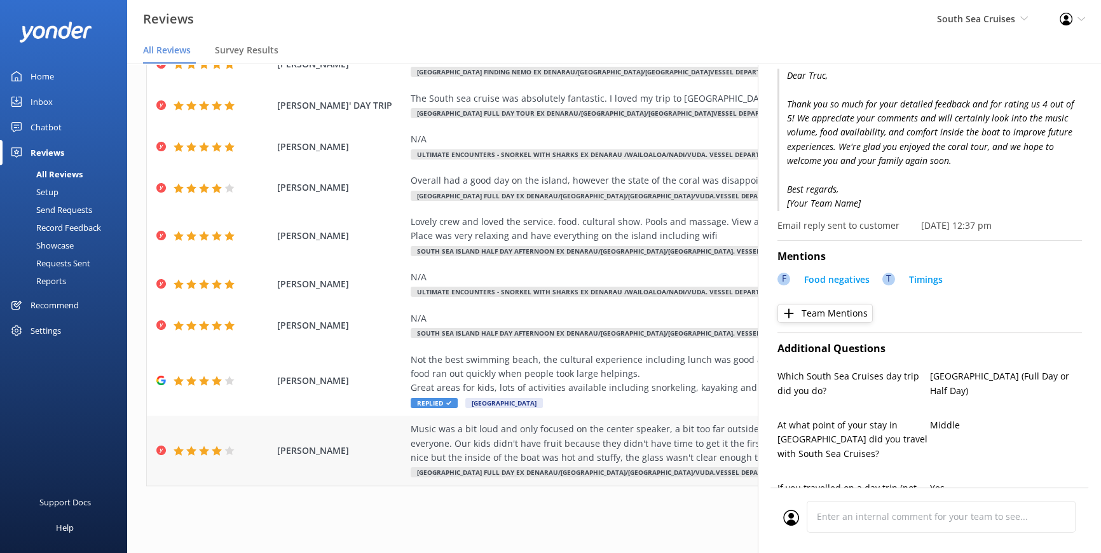
click at [622, 432] on div "Music was a bit loud and only focused on the center speaker, a bit too far outs…" at bounding box center [700, 443] width 578 height 43
click at [848, 219] on p "Email reply sent to customer" at bounding box center [838, 226] width 122 height 14
click at [951, 219] on p "[DATE] 12:37 pm" at bounding box center [956, 226] width 71 height 14
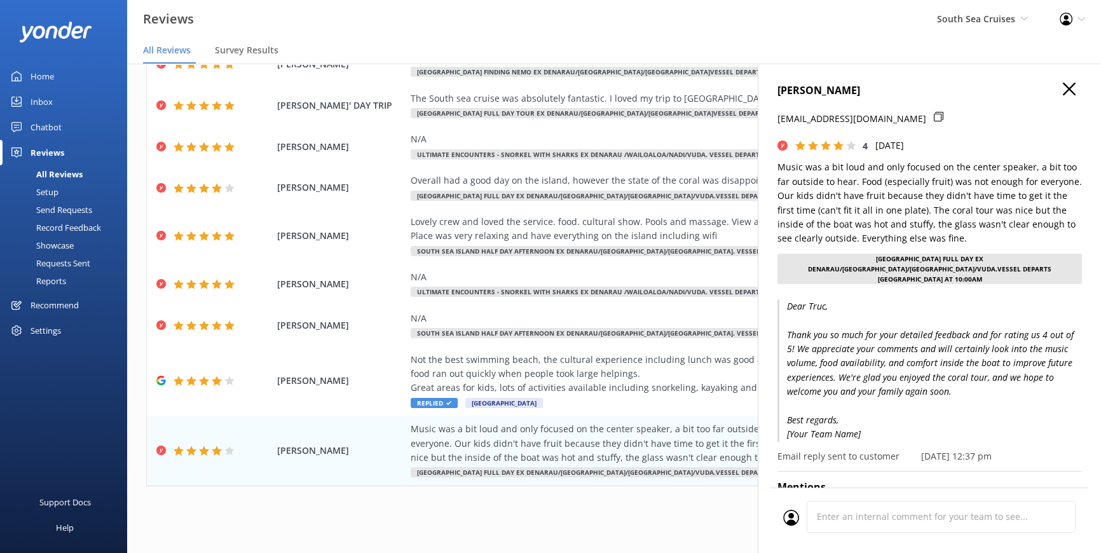
click at [922, 309] on p "Dear Truc, Thank you so much for your detailed feedback and for rating us 4 out…" at bounding box center [929, 370] width 304 height 142
click at [841, 256] on div "[GEOGRAPHIC_DATA] Full Day ex Denarau/[GEOGRAPHIC_DATA]/[GEOGRAPHIC_DATA]/Vuda.…" at bounding box center [929, 269] width 304 height 31
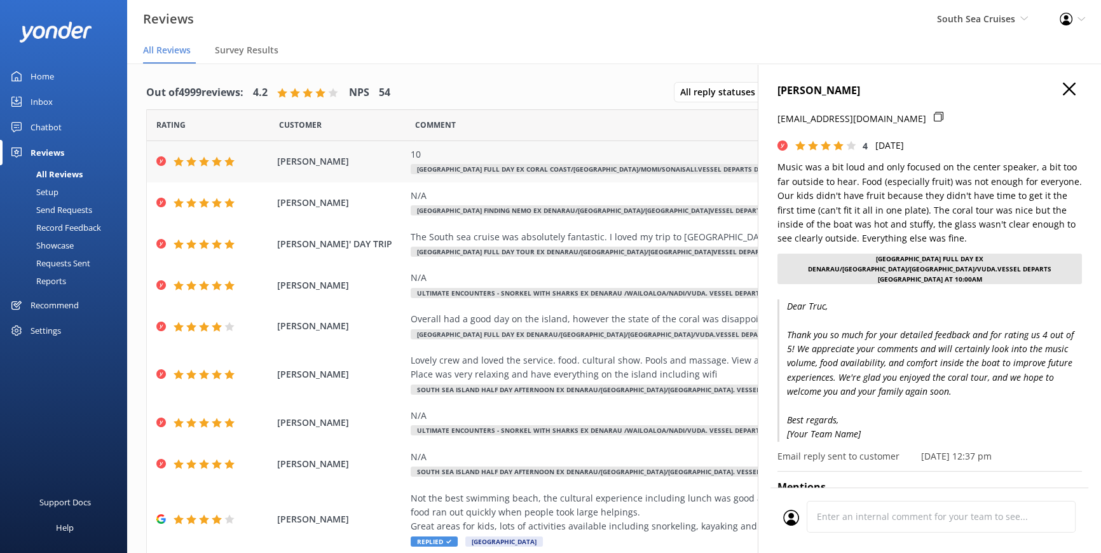
click at [515, 155] on div "10" at bounding box center [700, 154] width 578 height 14
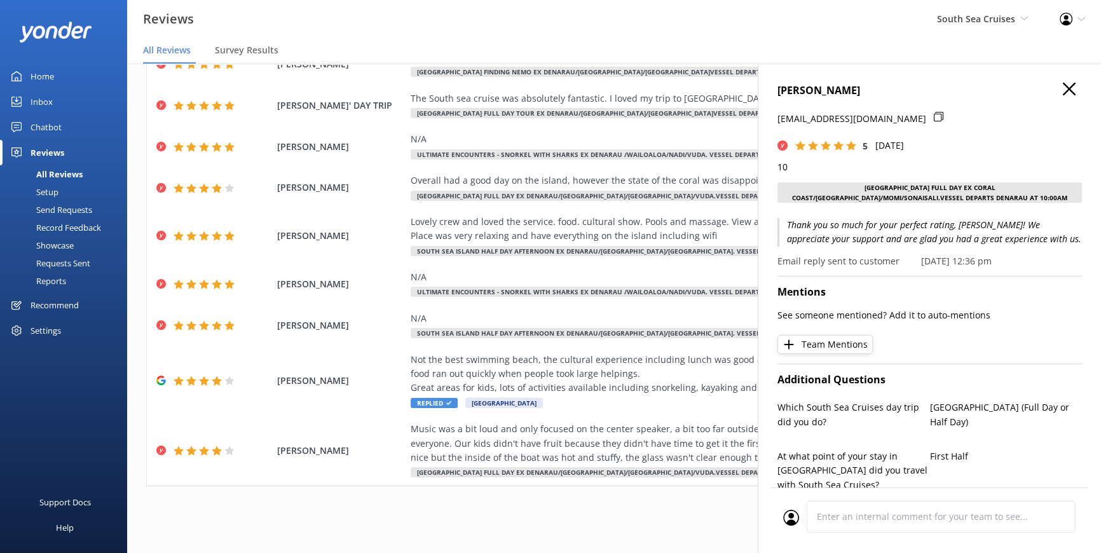
click at [1052, 77] on div "[PERSON_NAME] [EMAIL_ADDRESS][DOMAIN_NAME] 5 [DATE] 10 [GEOGRAPHIC_DATA] Full D…" at bounding box center [929, 340] width 343 height 553
click at [1052, 92] on h4 "[PERSON_NAME]" at bounding box center [929, 91] width 304 height 17
click at [1071, 83] on h4 "[PERSON_NAME]" at bounding box center [929, 91] width 304 height 17
click at [1068, 90] on h4 "[PERSON_NAME]" at bounding box center [929, 91] width 304 height 17
click at [1063, 88] on use "button" at bounding box center [1069, 89] width 13 height 13
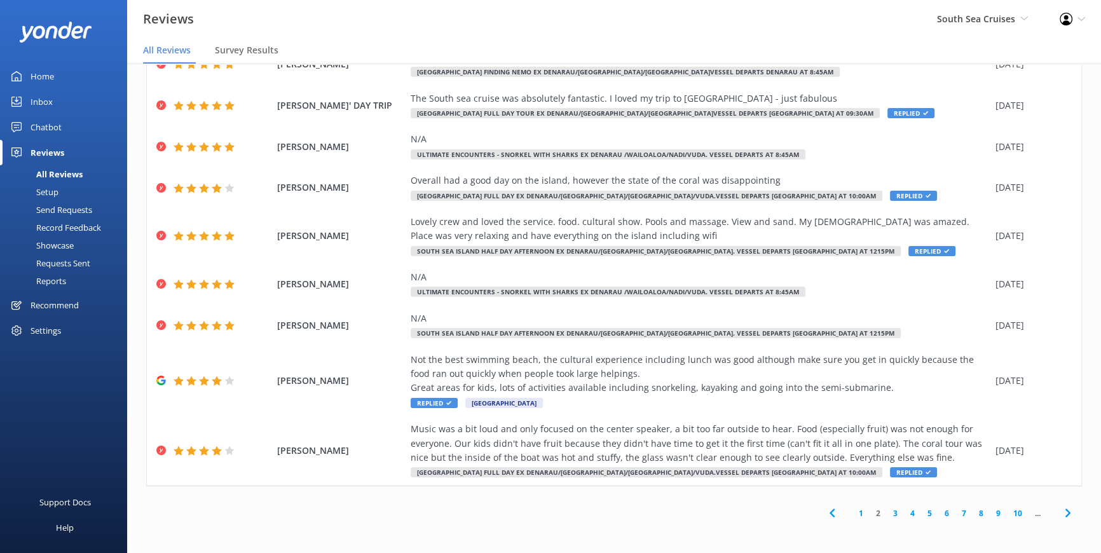
click at [887, 511] on link "3" at bounding box center [895, 513] width 17 height 12
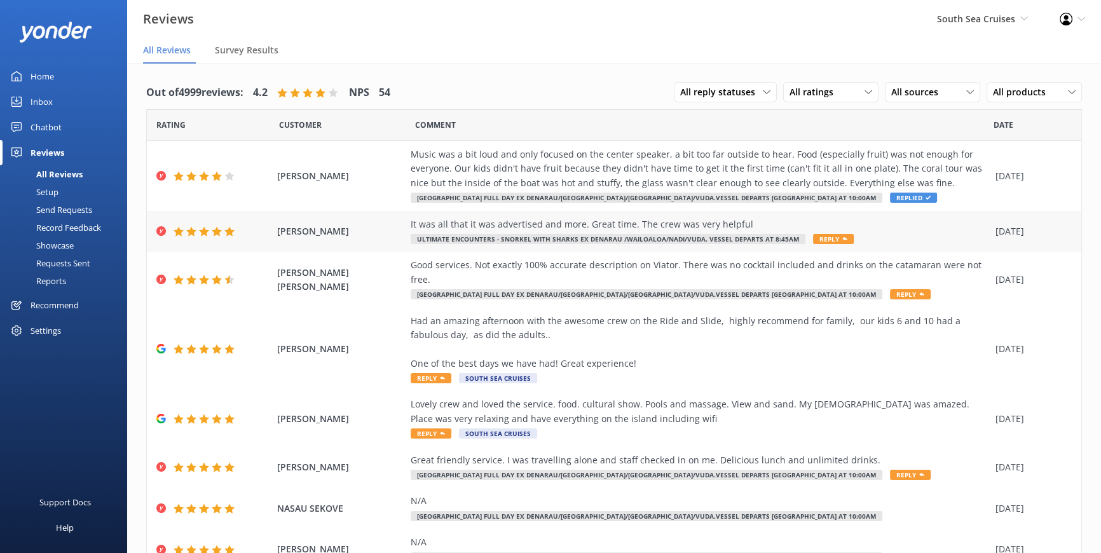
click at [842, 238] on use at bounding box center [844, 238] width 5 height 3
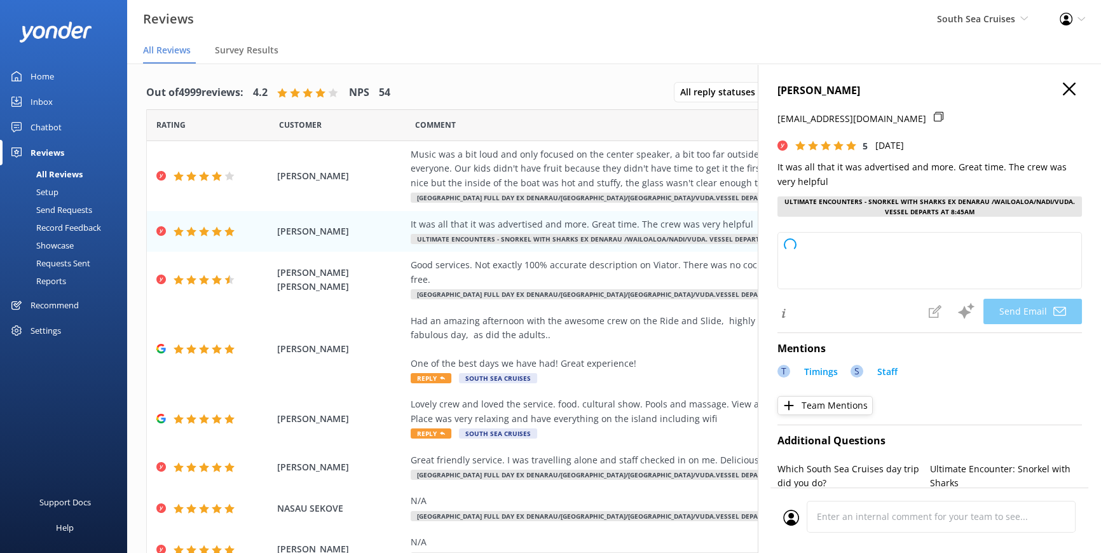
type textarea "Thank you so much for your kind words, [PERSON_NAME]! We're thrilled to hear yo…"
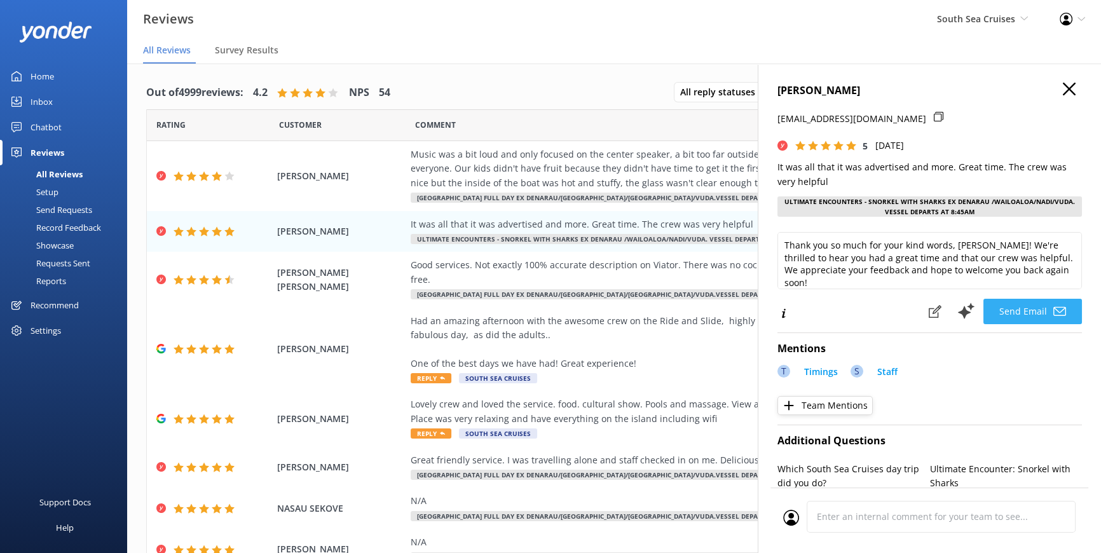
drag, startPoint x: 1023, startPoint y: 305, endPoint x: 1011, endPoint y: 301, distance: 13.3
click at [1023, 305] on button "Send Email" at bounding box center [1032, 311] width 99 height 25
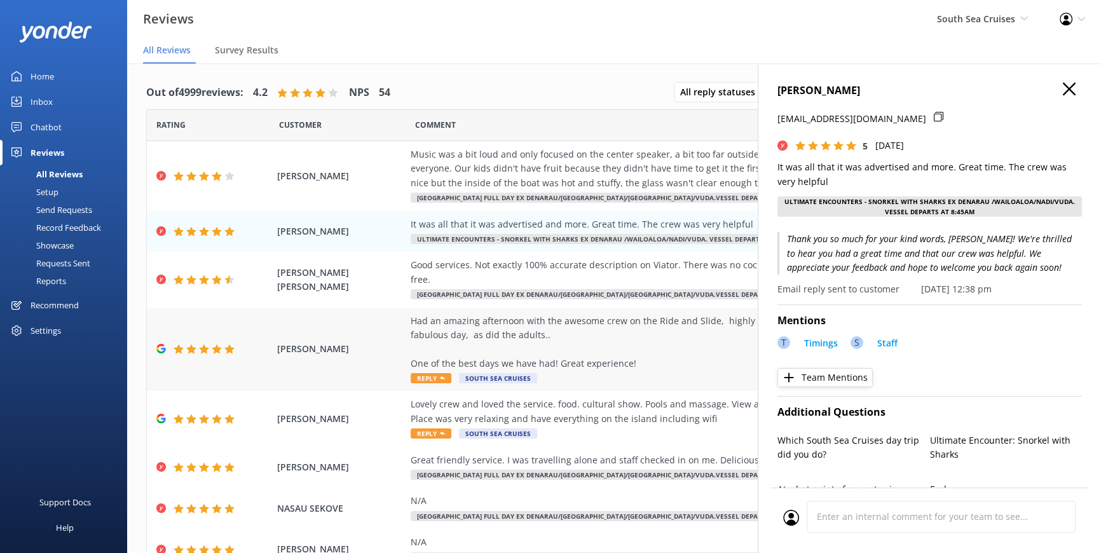
click at [610, 358] on div "Had an amazing afternoon with the awesome crew on the Ride and Slide, highly re…" at bounding box center [700, 349] width 578 height 71
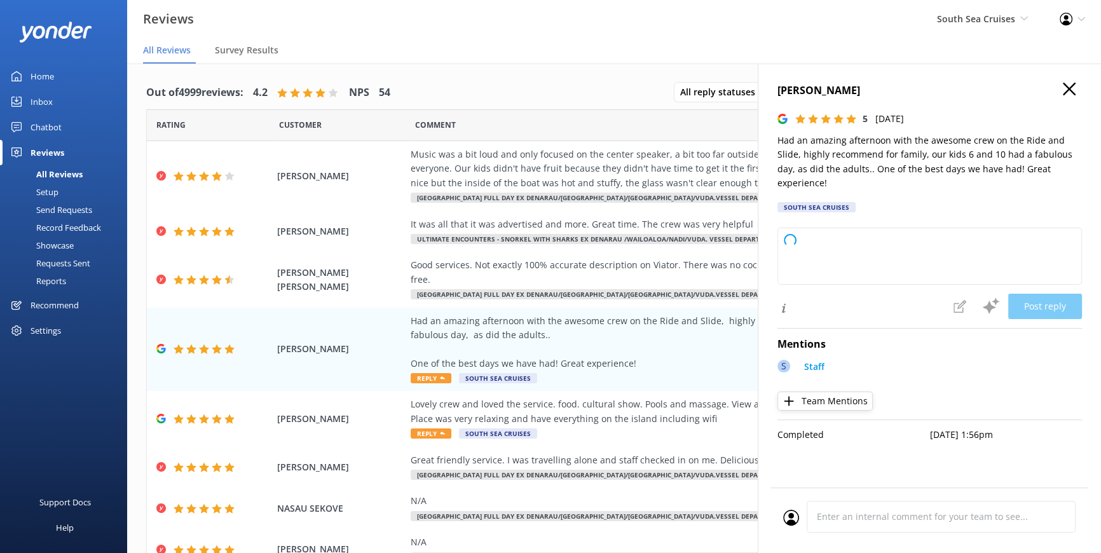
type textarea "Thank you so much for your wonderful review! We're thrilled to hear that your w…"
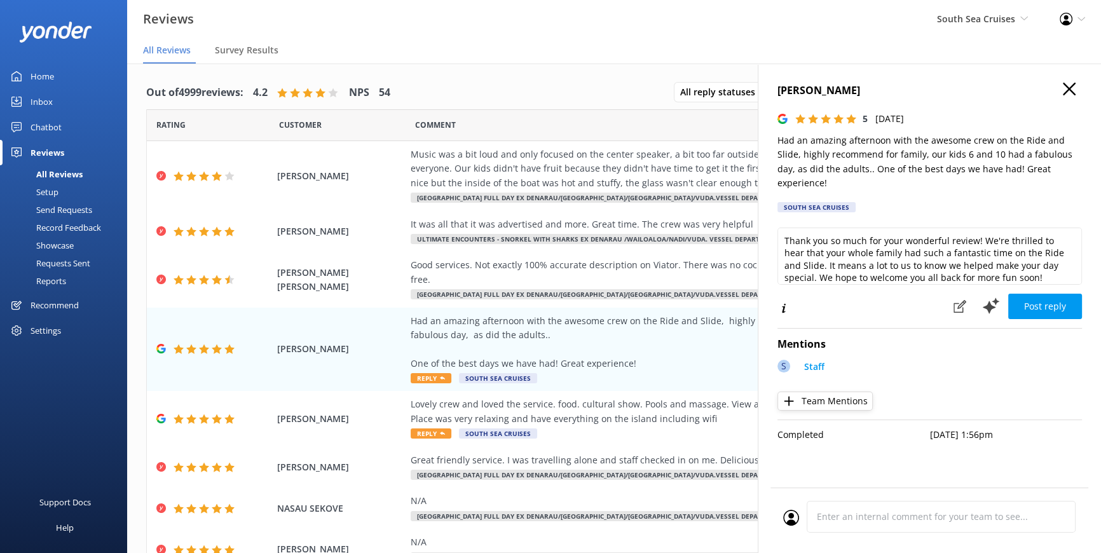
click at [1041, 294] on button "Post reply" at bounding box center [1045, 306] width 74 height 25
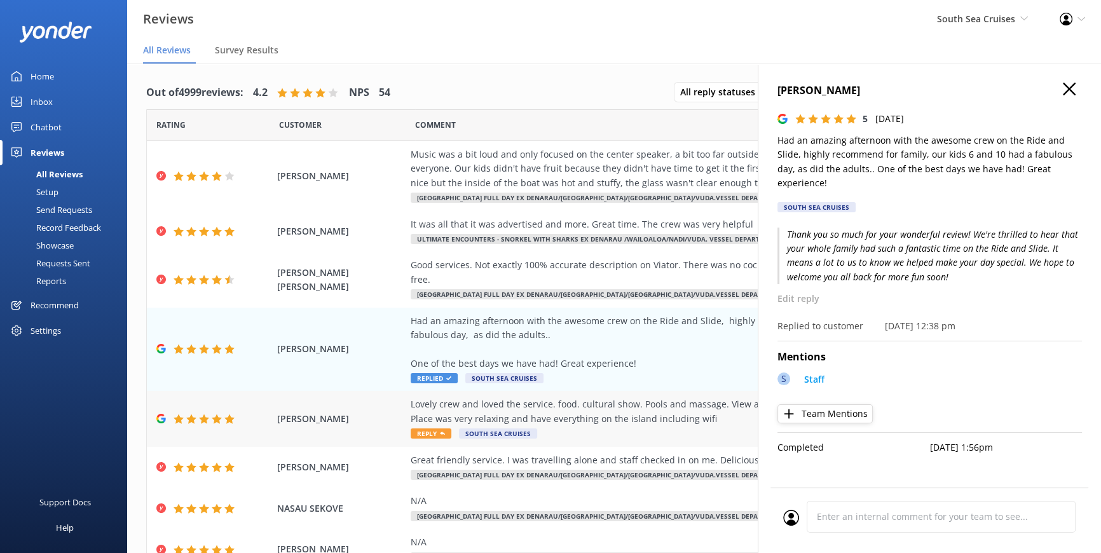
click at [622, 404] on div "Lovely crew and loved the service. food. cultural show. Pools and massage. View…" at bounding box center [700, 411] width 578 height 29
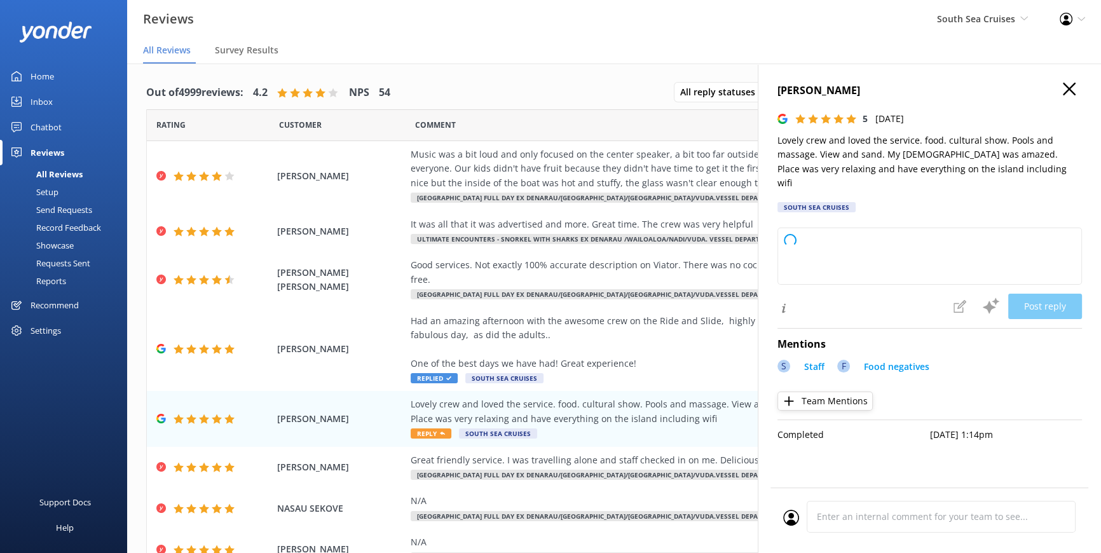
type textarea "Thank you so much for your wonderful review! We're delighted to hear that you a…"
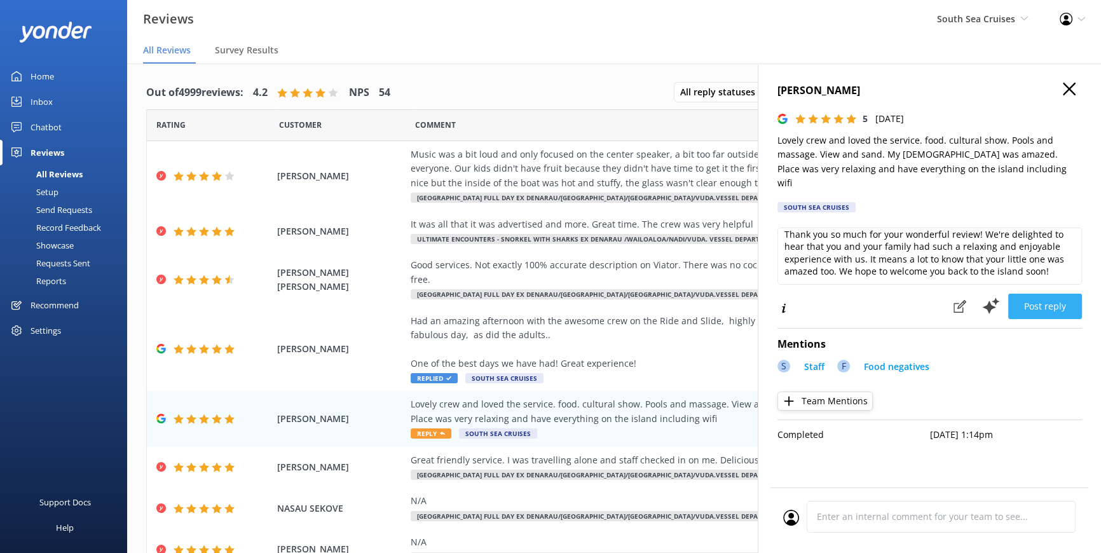
click at [1049, 294] on button "Post reply" at bounding box center [1045, 306] width 74 height 25
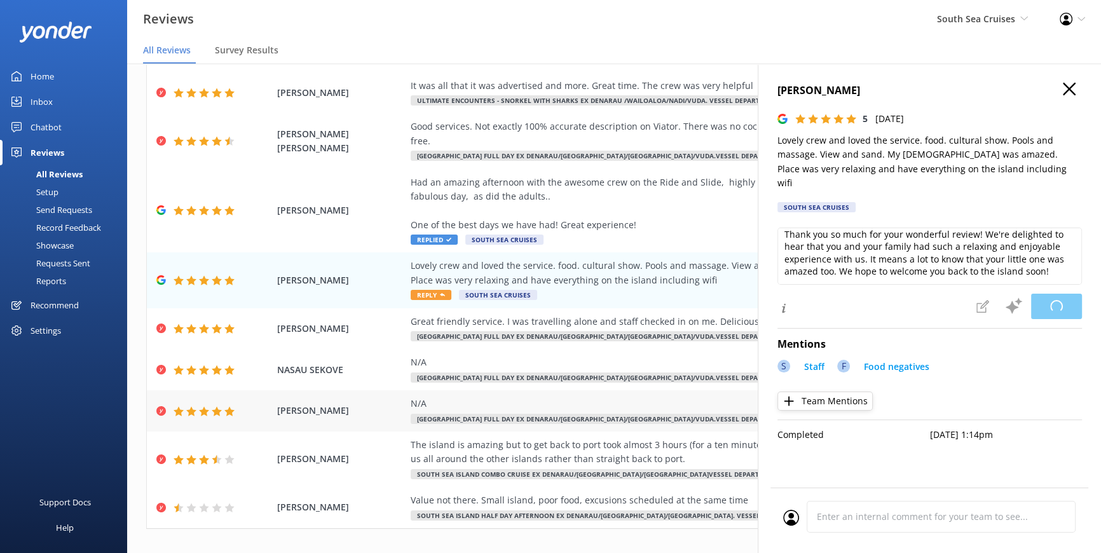
scroll to position [141, 0]
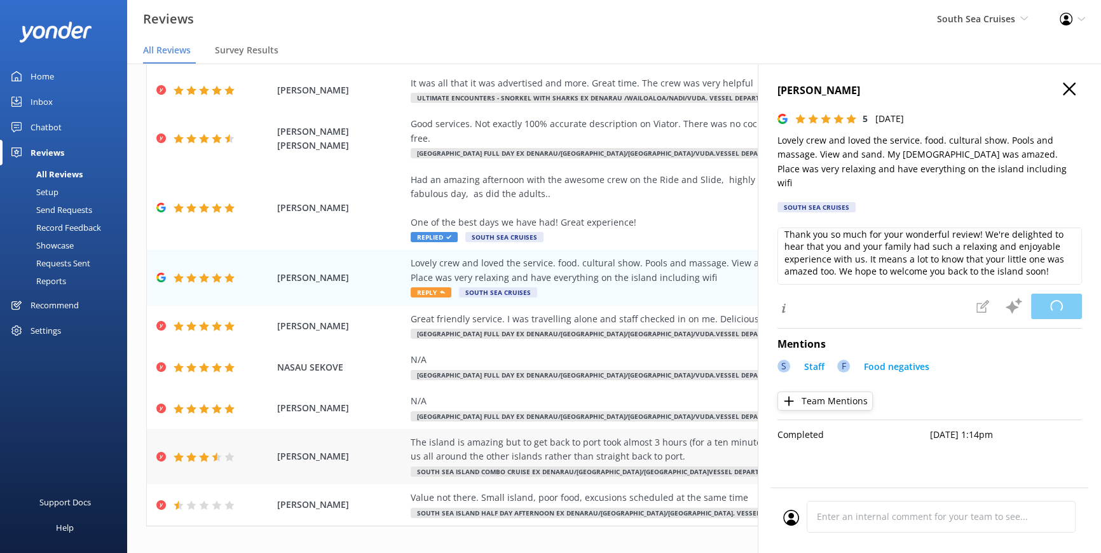
click at [604, 429] on div "[PERSON_NAME] The island is amazing but to get back to port took almost 3 hours…" at bounding box center [614, 456] width 934 height 55
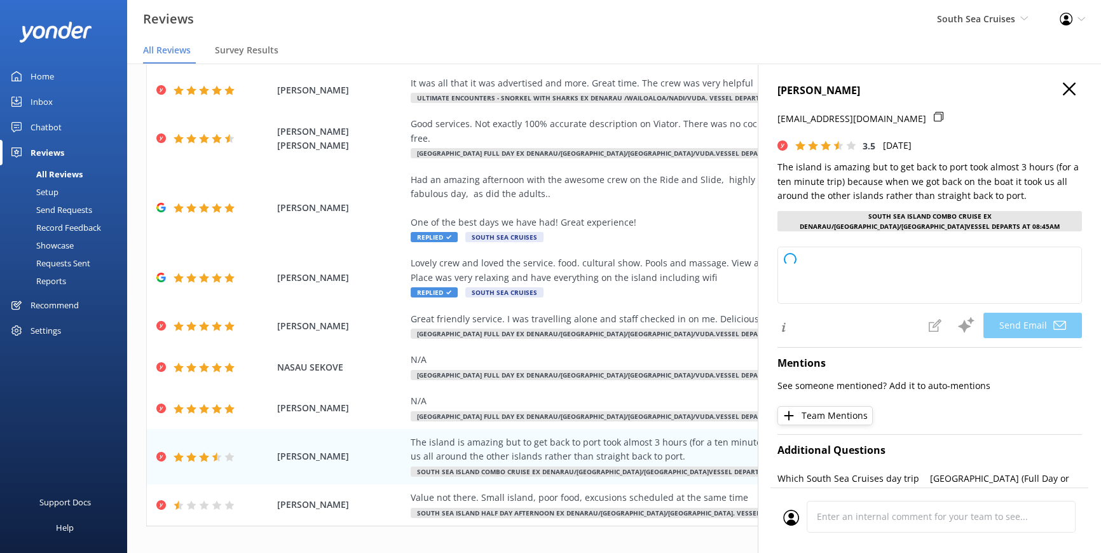
type textarea "Thank you for your feedback, [PERSON_NAME]. We're glad you enjoyed the island! …"
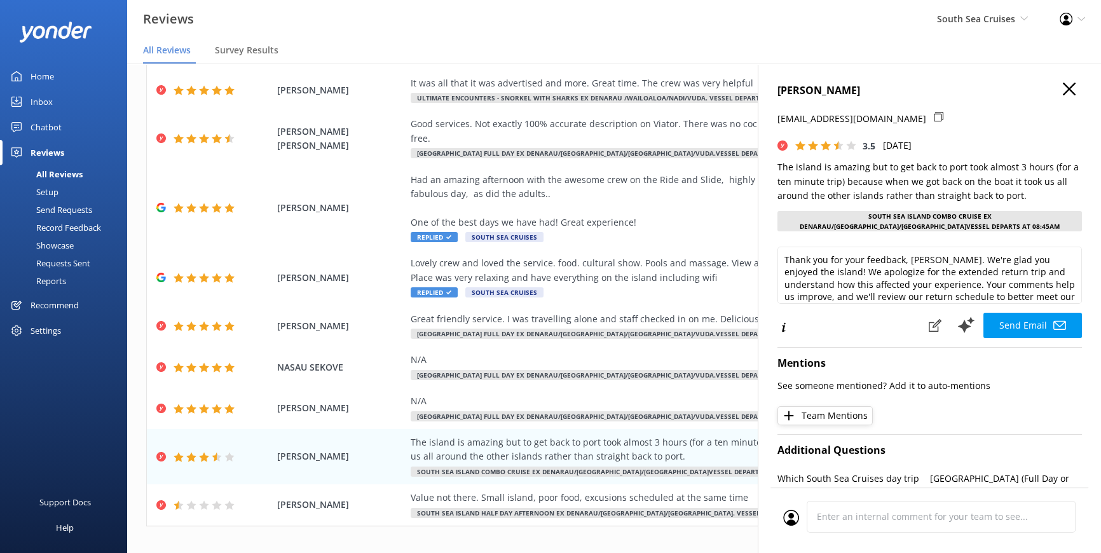
click at [1017, 322] on button "Send Email" at bounding box center [1032, 325] width 99 height 25
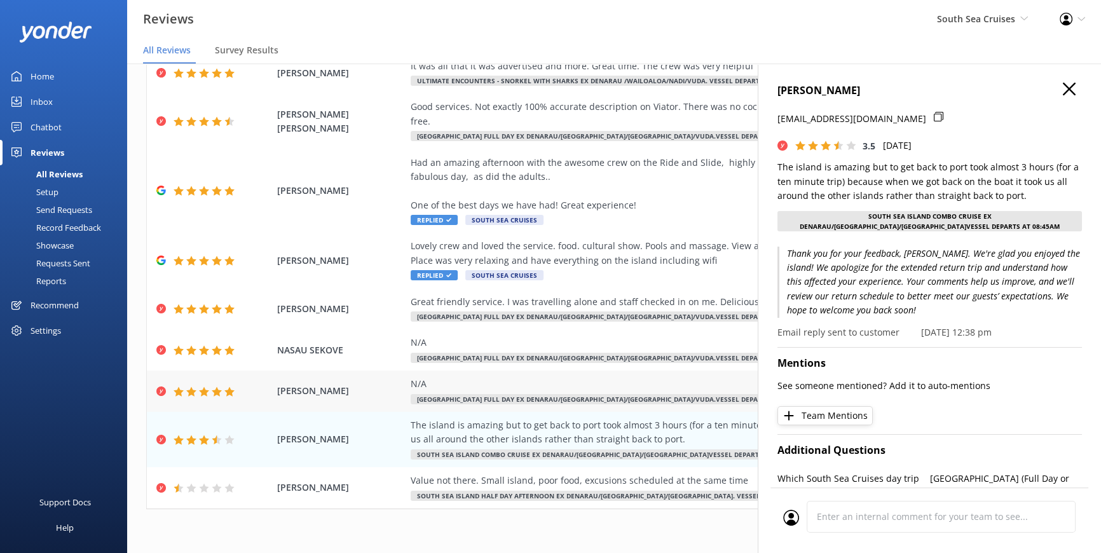
scroll to position [25, 0]
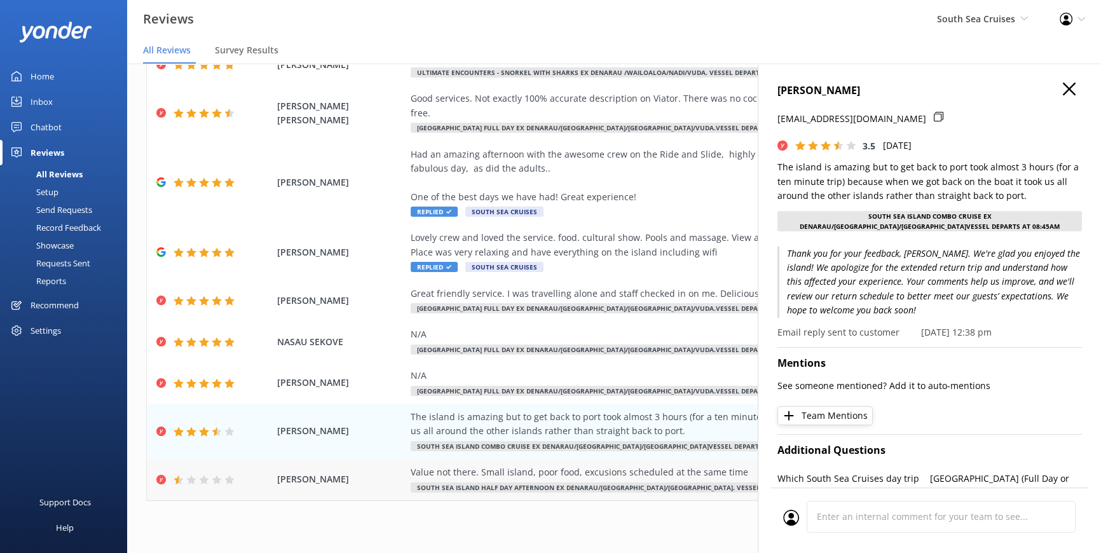
click at [644, 465] on div "Value not there. Small island, poor food, excusions scheduled at the same time" at bounding box center [700, 472] width 578 height 14
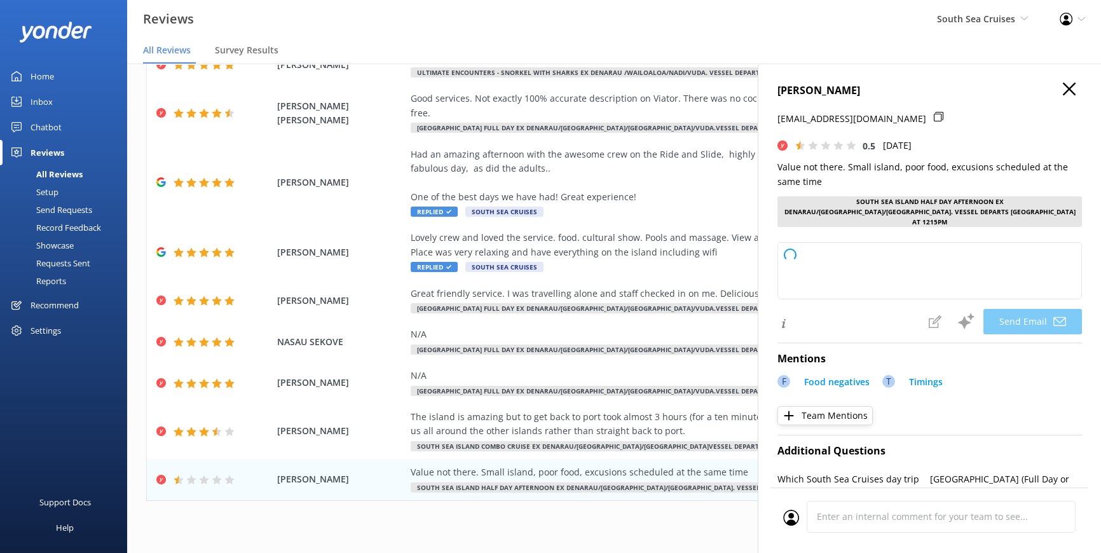
type textarea "Hi [PERSON_NAME], Thank you for sharing your feedback. We’re sorry to hear that…"
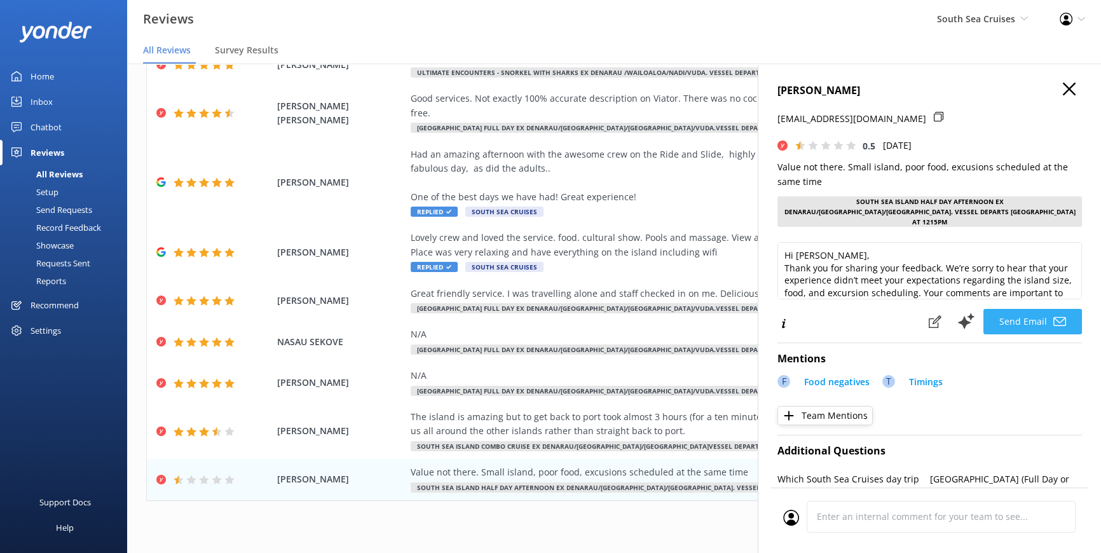
click at [1014, 309] on button "Send Email" at bounding box center [1032, 321] width 99 height 25
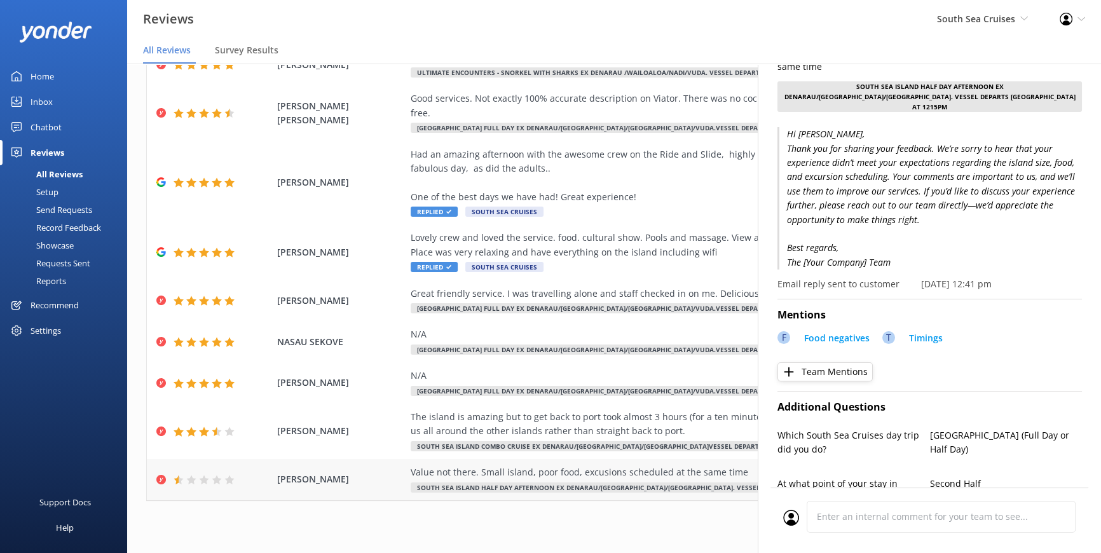
click at [517, 465] on div "Value not there. Small island, poor food, excusions scheduled at the same time" at bounding box center [700, 472] width 578 height 14
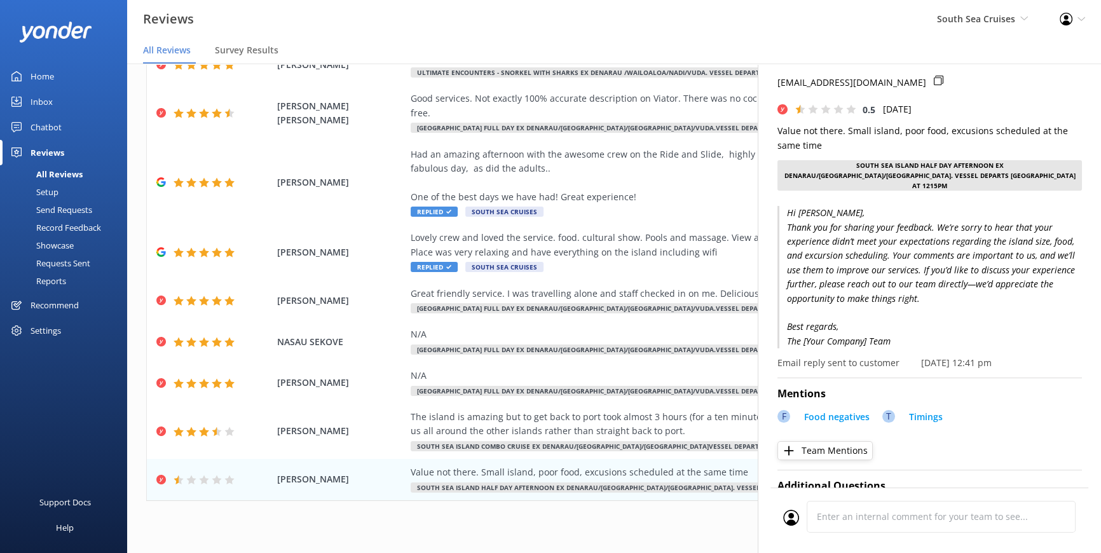
scroll to position [0, 0]
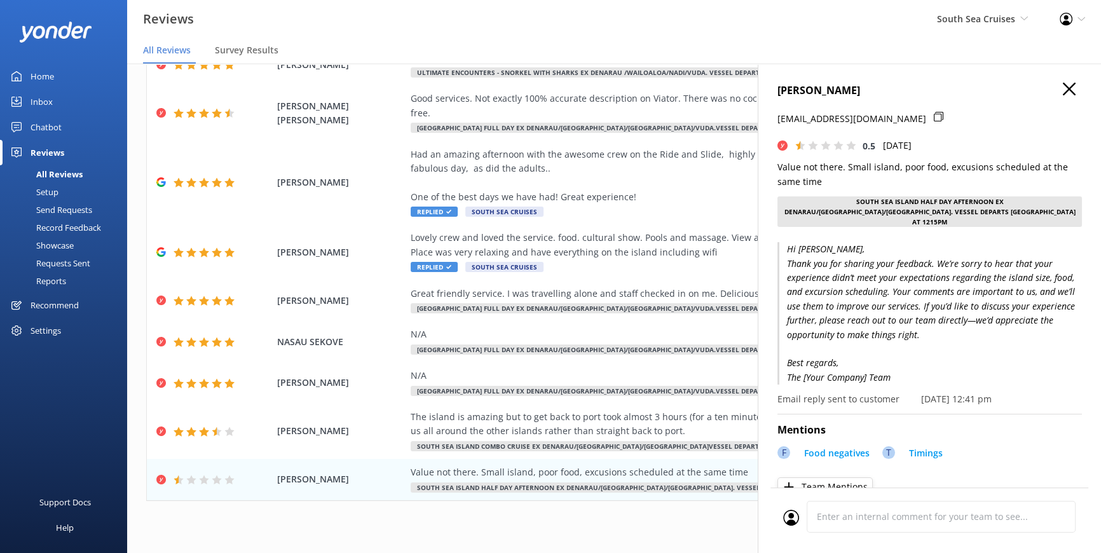
click at [1061, 81] on div "[PERSON_NAME] [PERSON_NAME][EMAIL_ADDRESS][PERSON_NAME][DOMAIN_NAME] 0.5 [DATE]…" at bounding box center [929, 340] width 343 height 553
click at [1063, 93] on icon "button" at bounding box center [1069, 89] width 13 height 13
